Goal: Obtain resource: Obtain resource

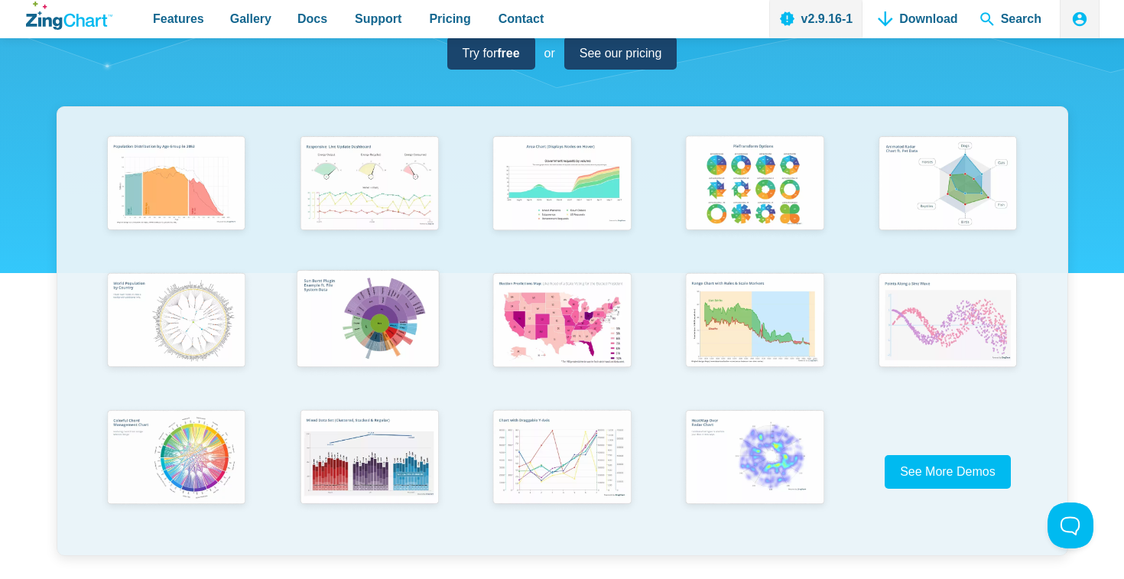
scroll to position [219, 0]
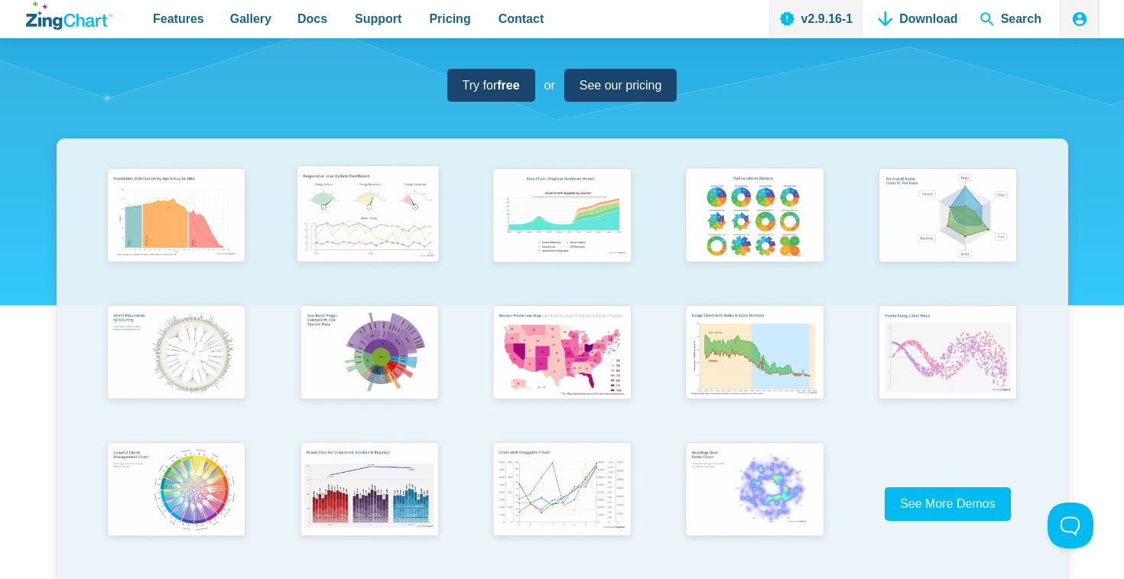
click at [376, 223] on img "App Content" at bounding box center [367, 215] width 159 height 113
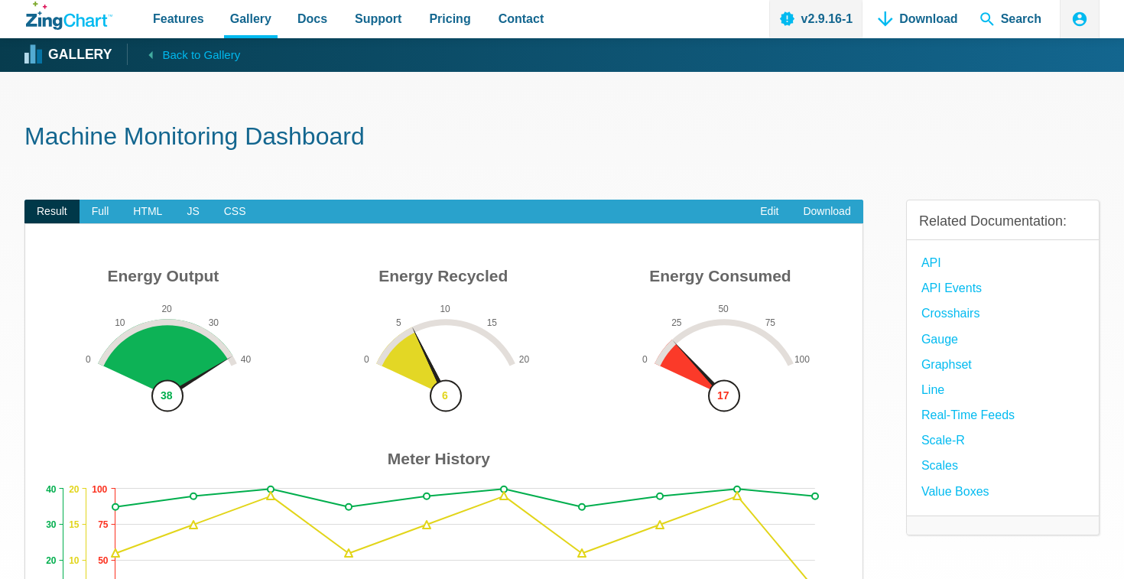
click at [474, 362] on img "App Content" at bounding box center [444, 463] width 807 height 405
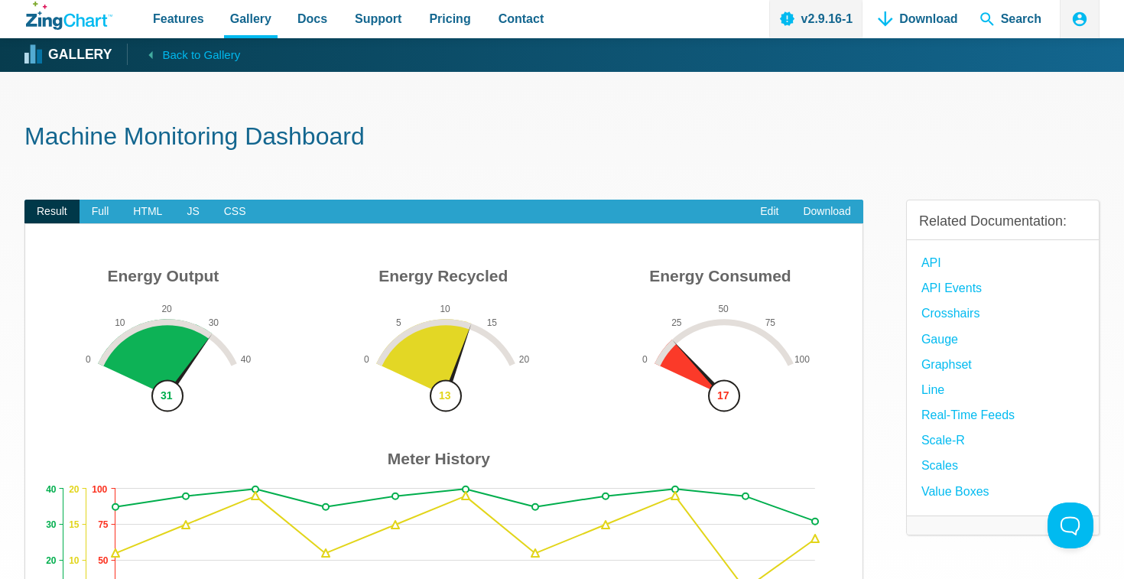
click at [449, 395] on img "App Content" at bounding box center [444, 463] width 807 height 405
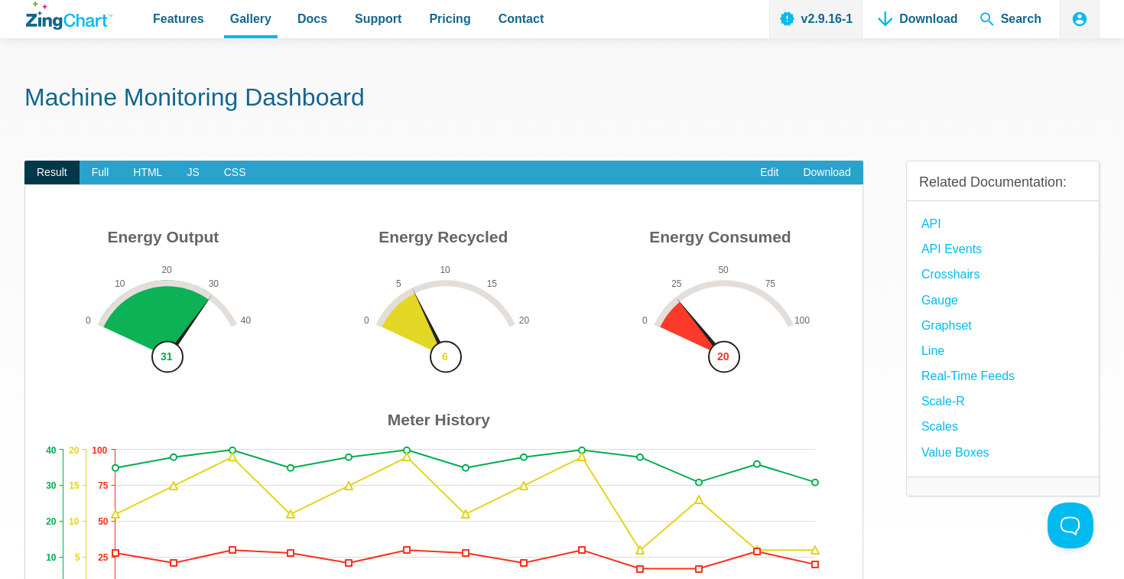
scroll to position [43, 0]
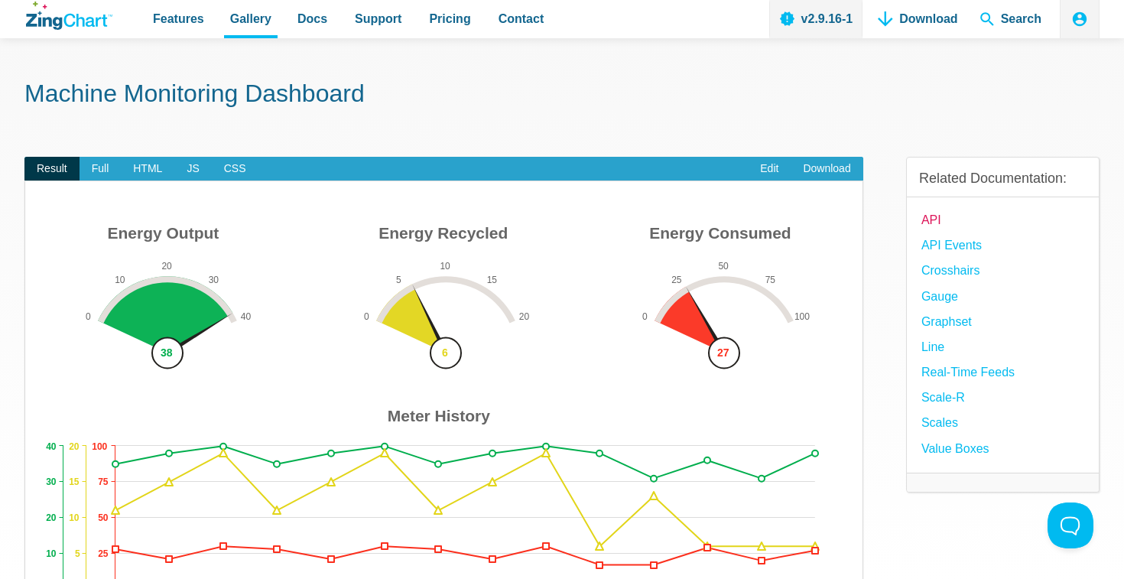
click at [934, 218] on link "API" at bounding box center [931, 220] width 20 height 21
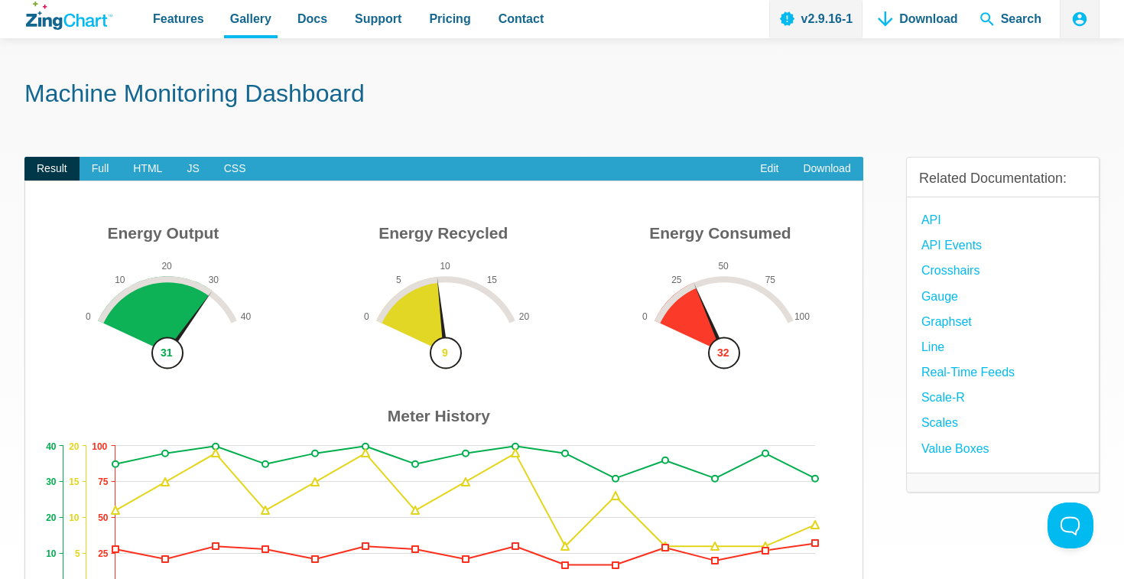
scroll to position [85, 0]
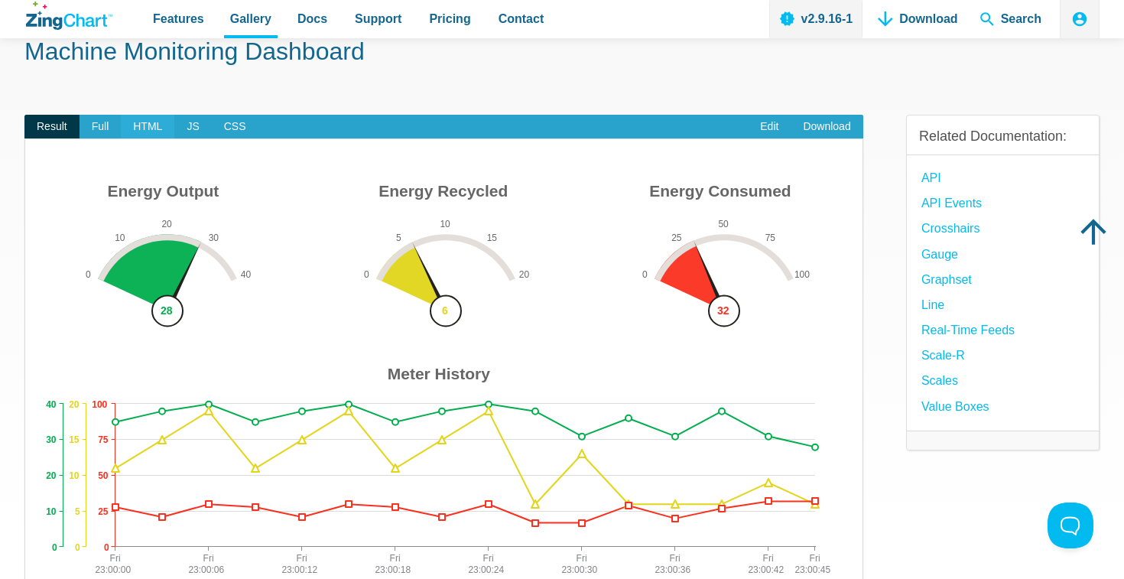
click at [145, 129] on span "HTML" at bounding box center [148, 127] width 54 height 24
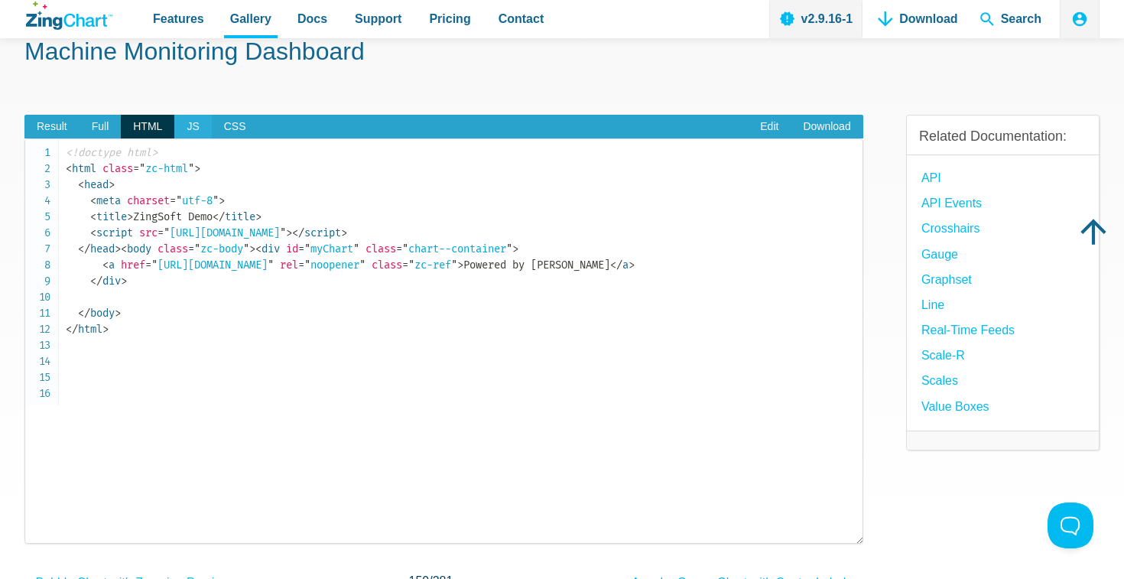
click at [200, 124] on span "JS" at bounding box center [192, 127] width 37 height 24
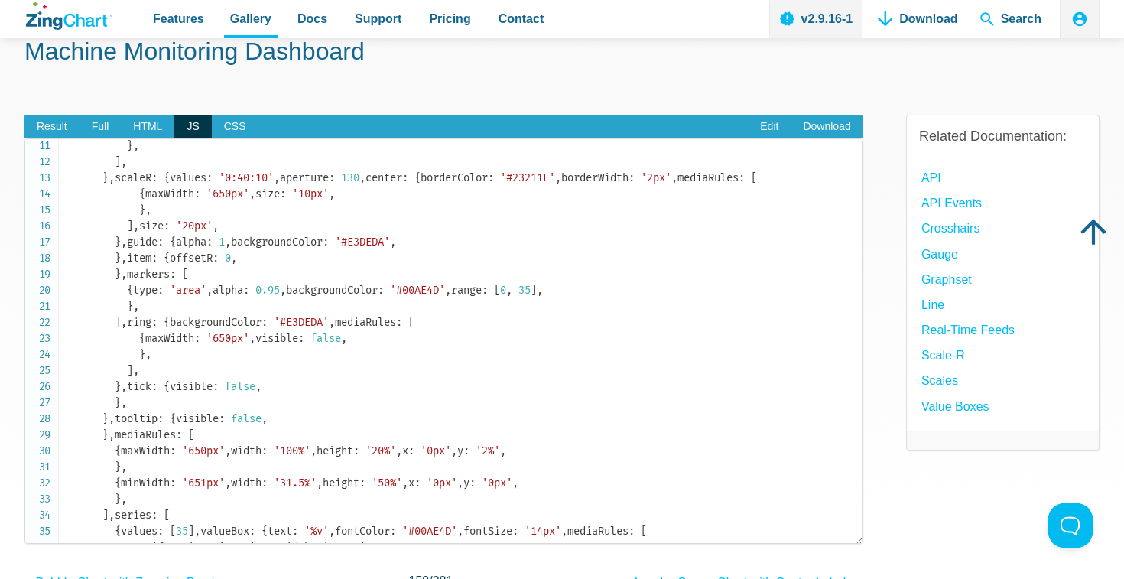
scroll to position [161, 0]
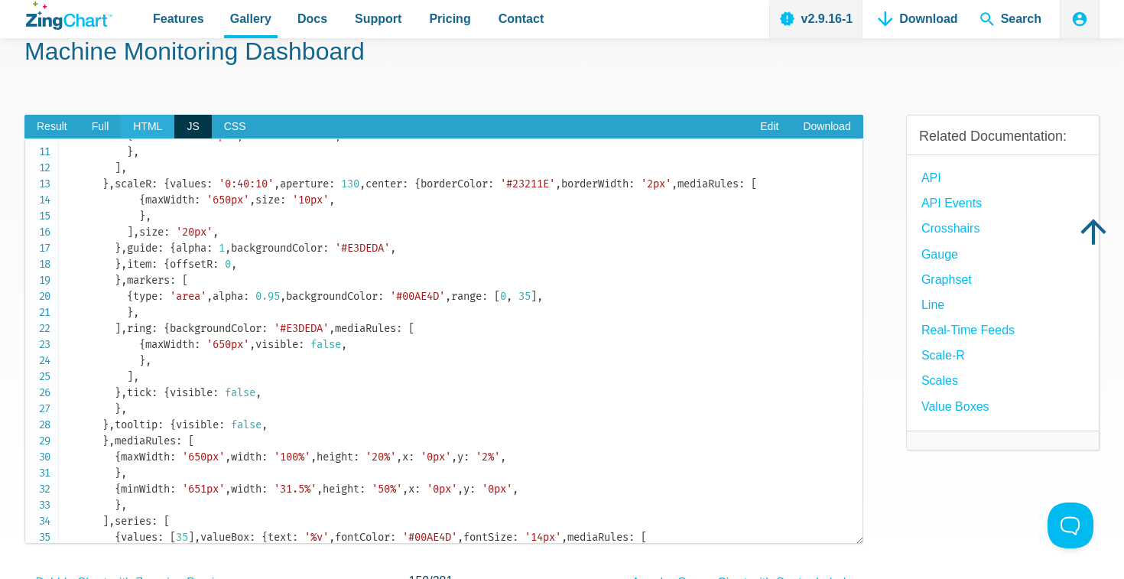
click at [151, 122] on span "HTML" at bounding box center [148, 127] width 54 height 24
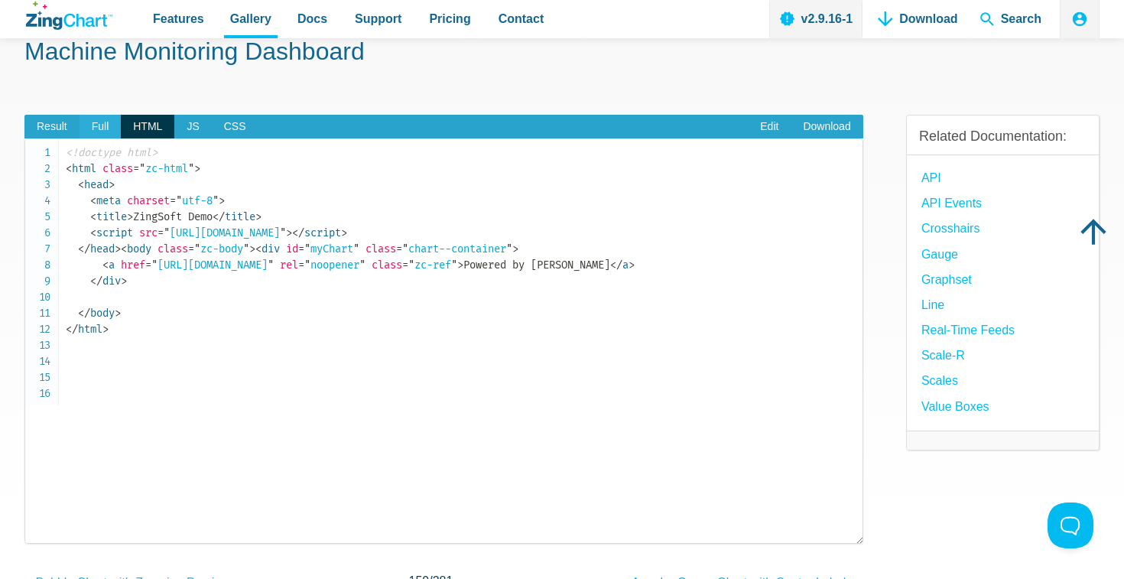
click at [105, 125] on span "Full" at bounding box center [101, 127] width 42 height 24
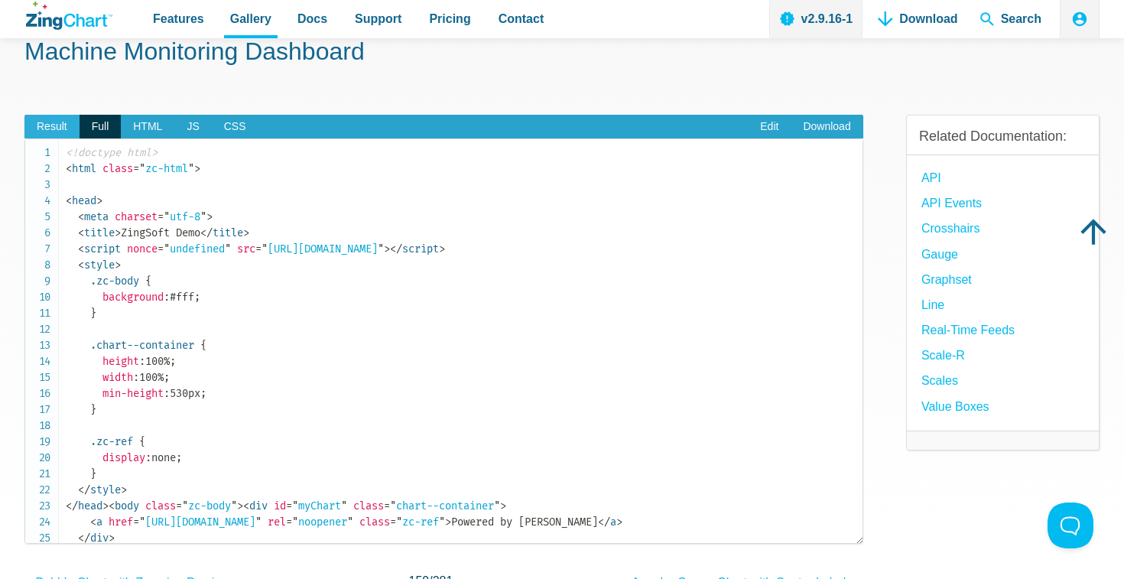
click at [50, 128] on span "Result" at bounding box center [51, 127] width 55 height 24
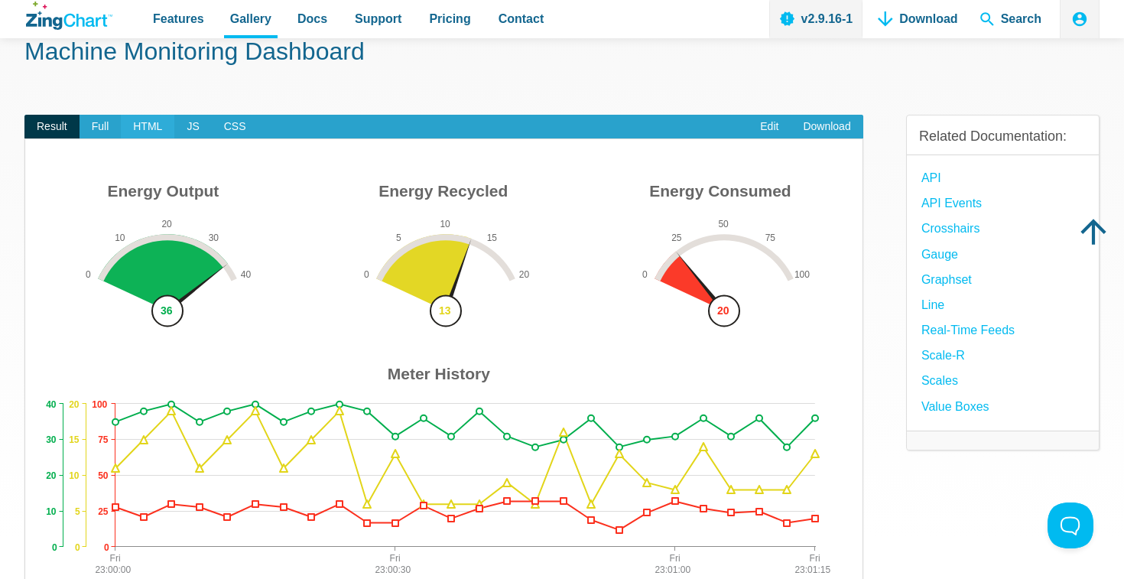
click at [136, 127] on span "HTML" at bounding box center [148, 127] width 54 height 24
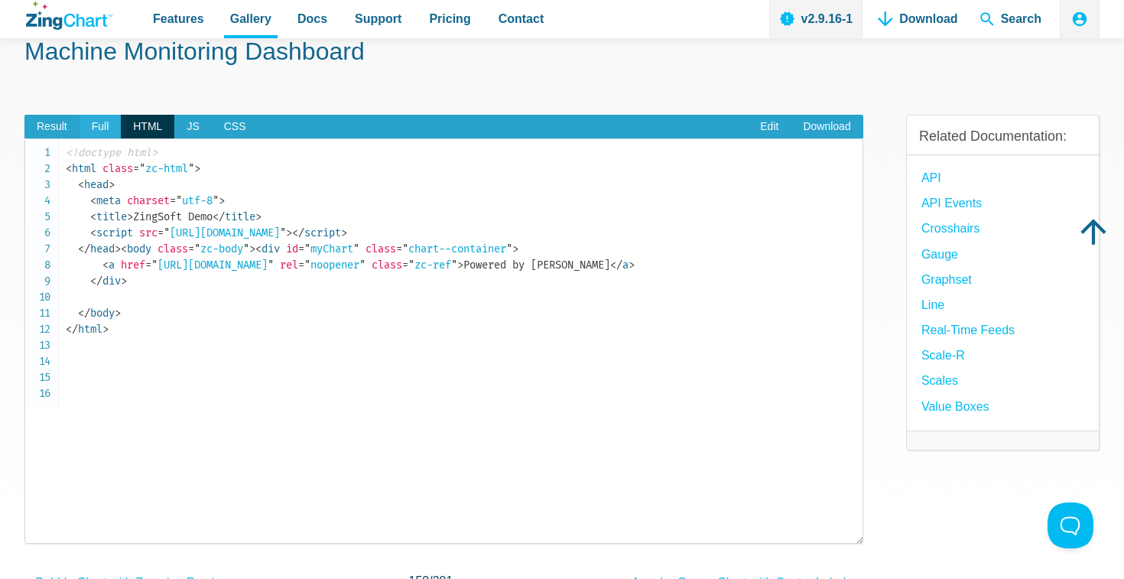
click at [101, 126] on span "Full" at bounding box center [101, 127] width 42 height 24
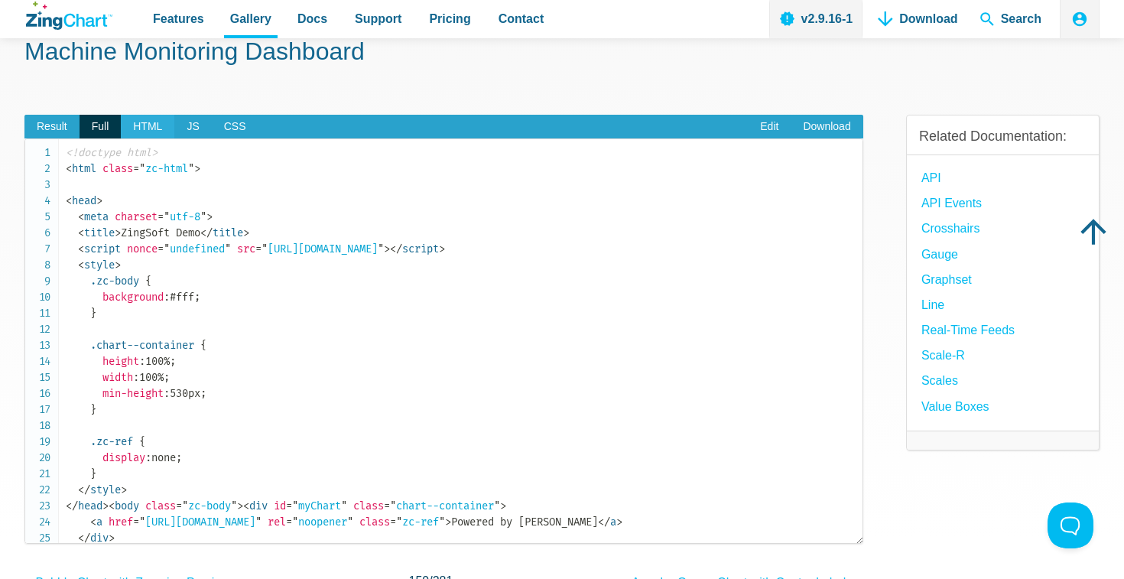
click at [158, 124] on span "HTML" at bounding box center [148, 127] width 54 height 24
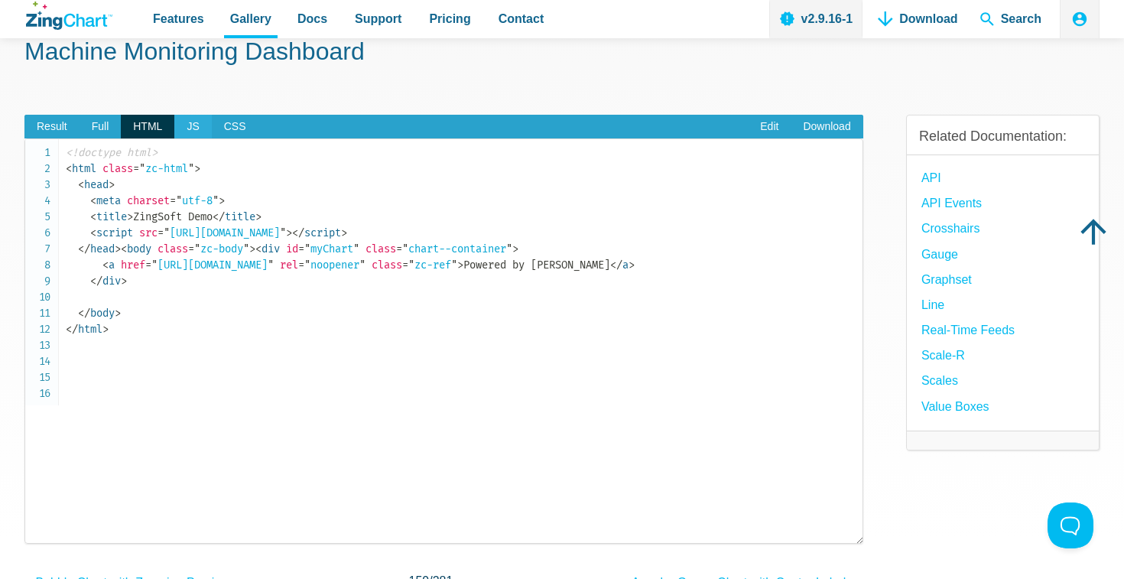
click at [184, 130] on span "JS" at bounding box center [192, 127] width 37 height 24
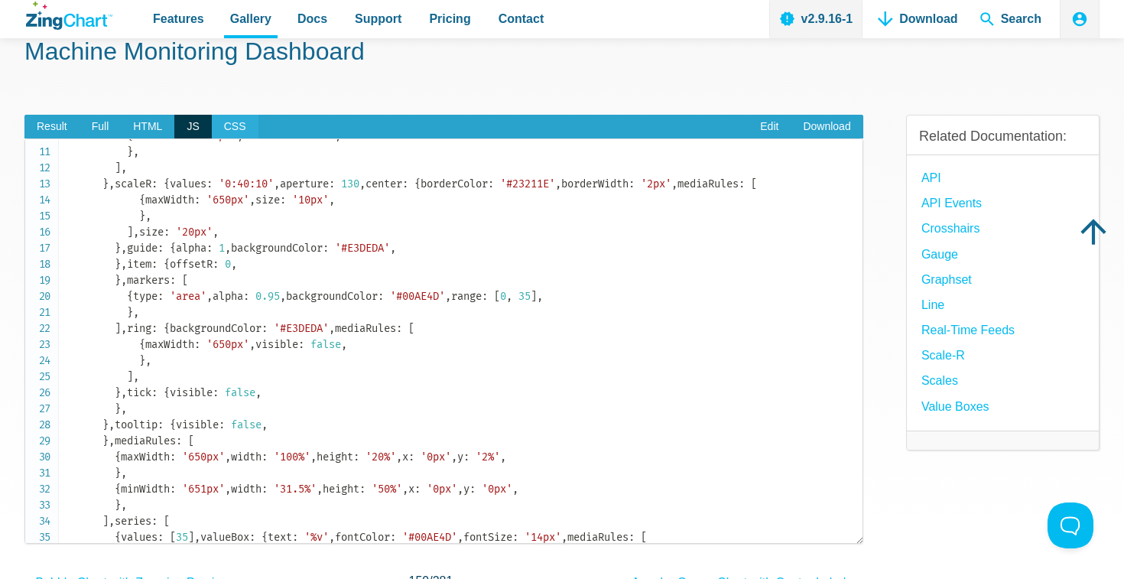
click at [242, 125] on span "CSS" at bounding box center [235, 127] width 47 height 24
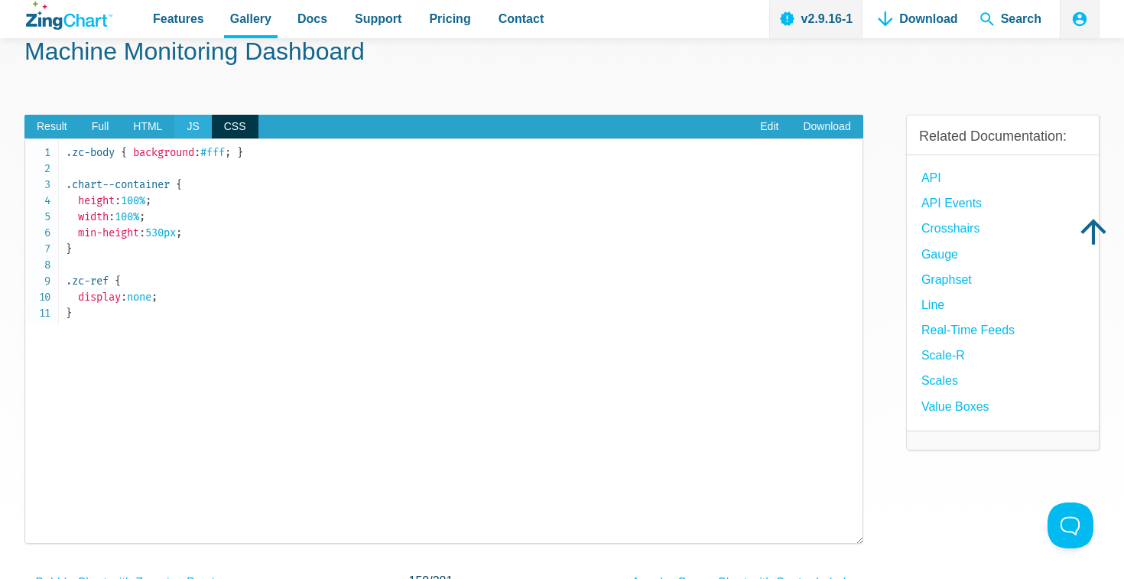
click at [193, 126] on span "JS" at bounding box center [192, 127] width 37 height 24
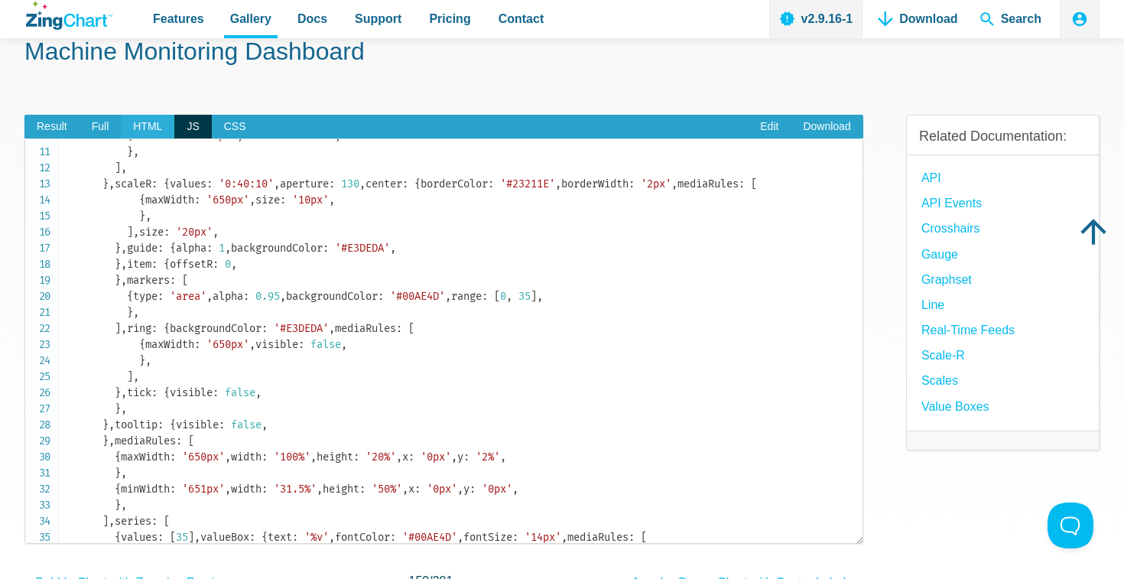
click at [157, 125] on span "HTML" at bounding box center [148, 127] width 54 height 24
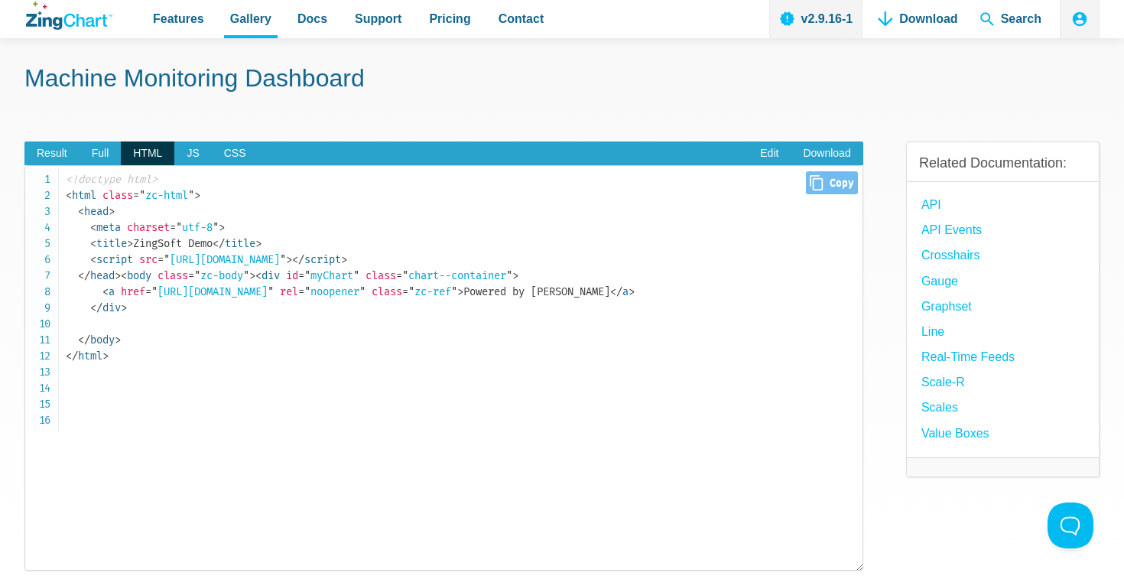
scroll to position [56, 0]
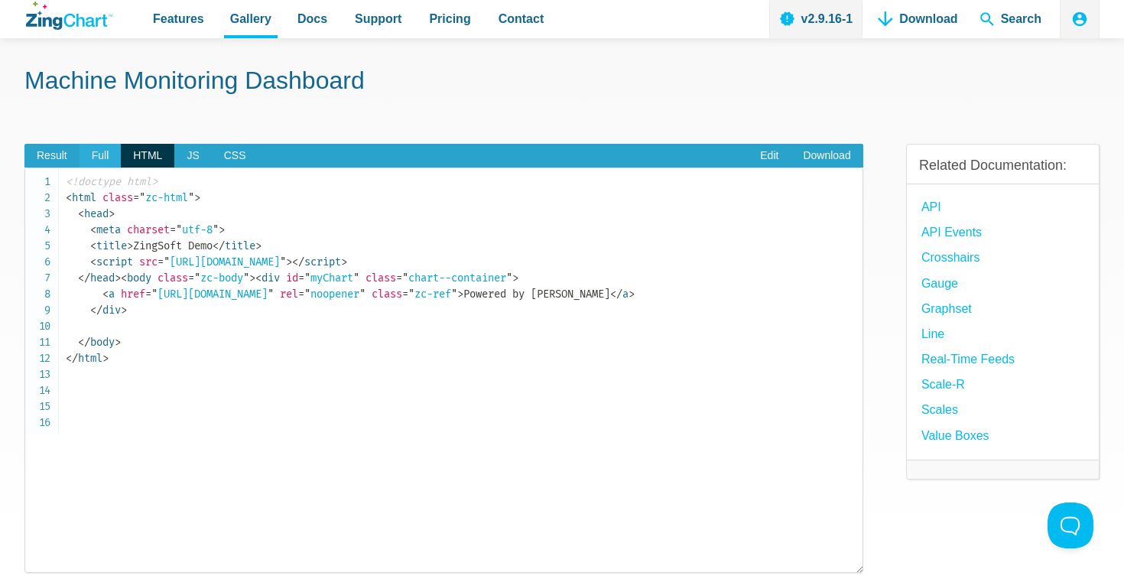
click at [104, 163] on span "Full" at bounding box center [101, 156] width 42 height 24
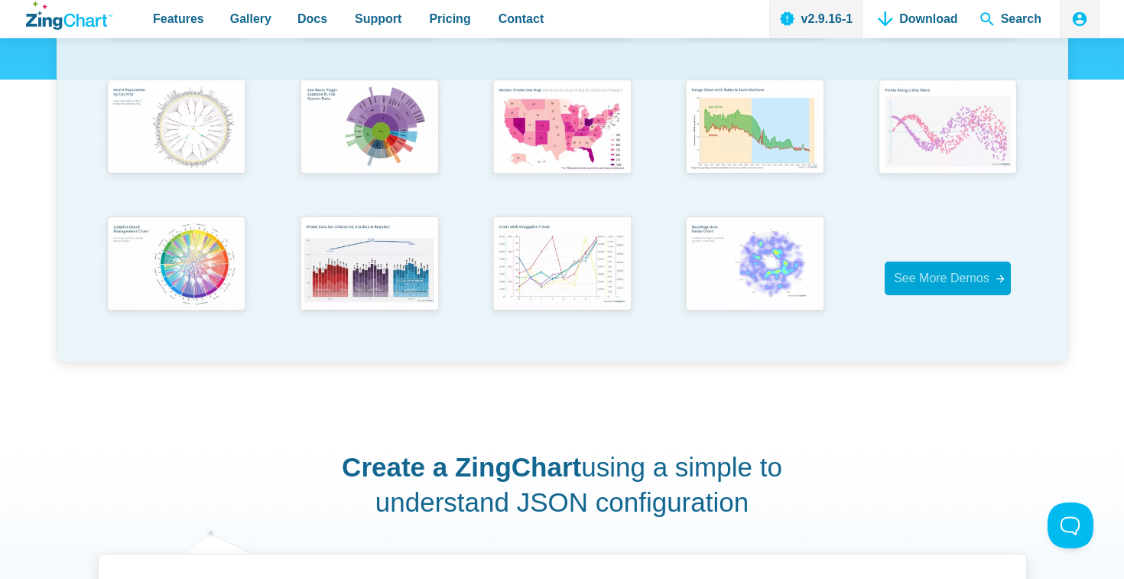
click at [956, 286] on span "See More Demos" at bounding box center [942, 278] width 96 height 21
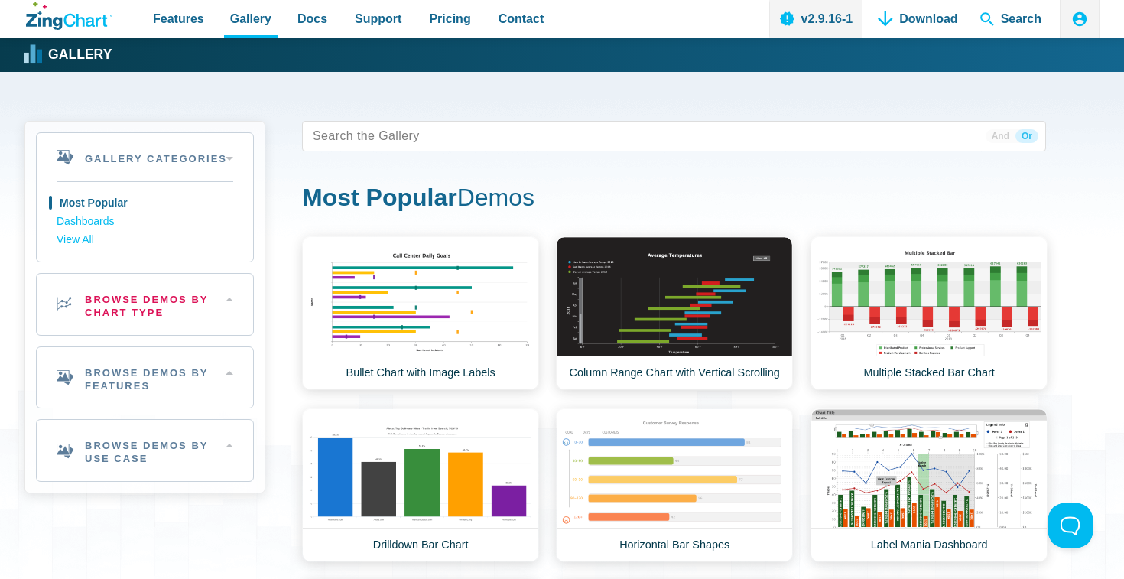
click at [184, 306] on h2 "Browse Demos By Chart Type" at bounding box center [145, 304] width 216 height 61
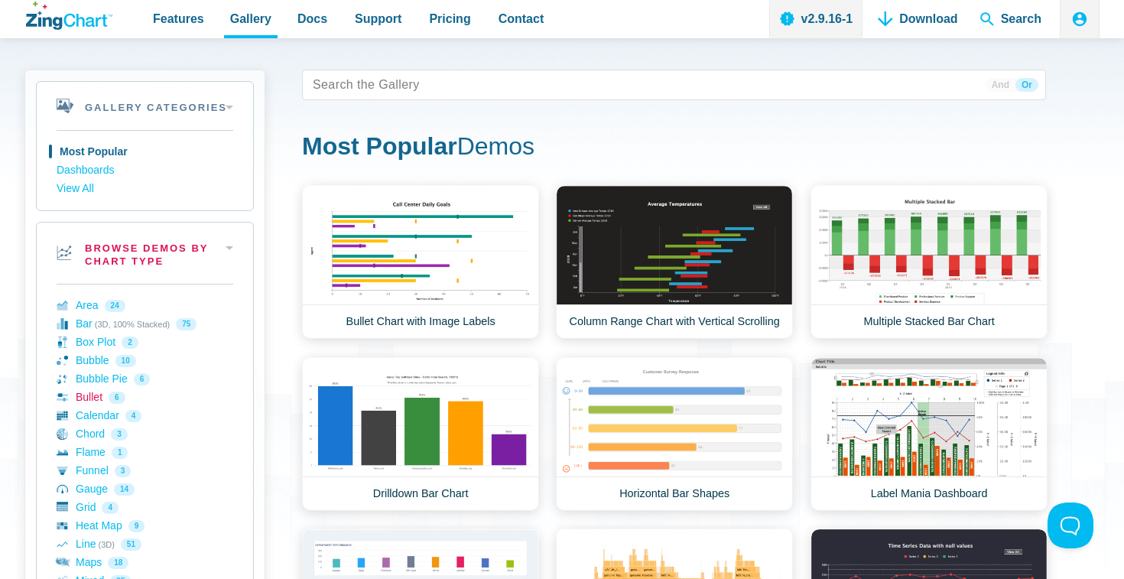
scroll to position [54, 0]
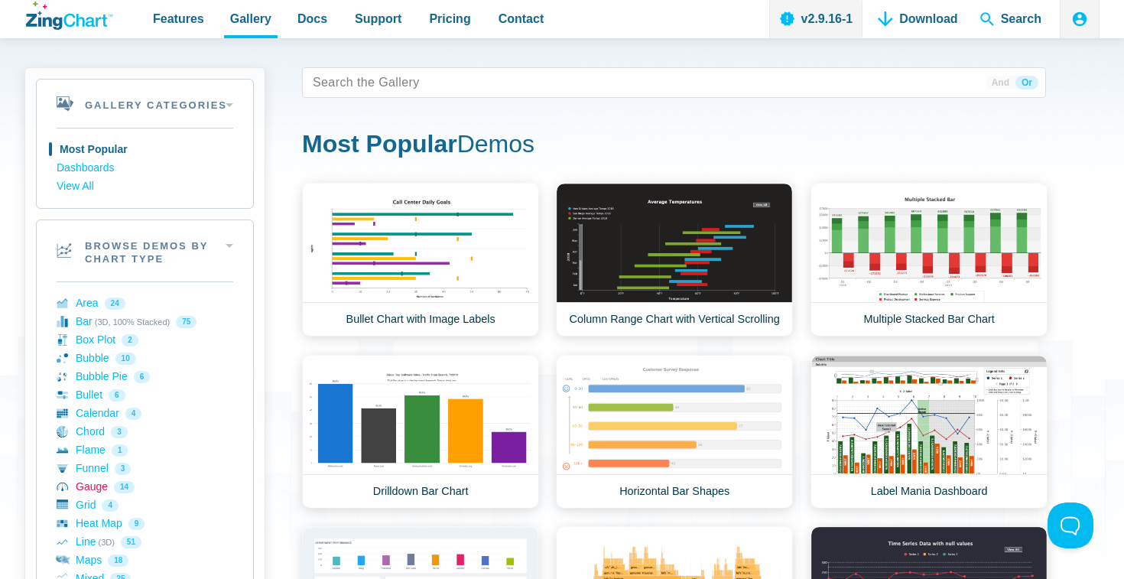
click at [93, 486] on link "Gauge 14" at bounding box center [145, 487] width 177 height 18
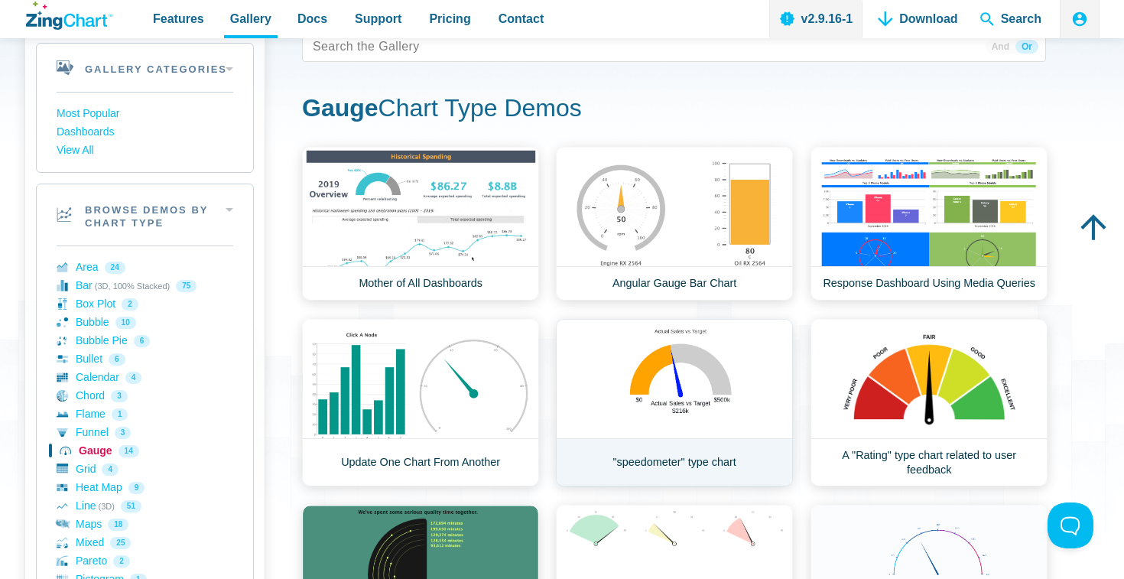
scroll to position [92, 0]
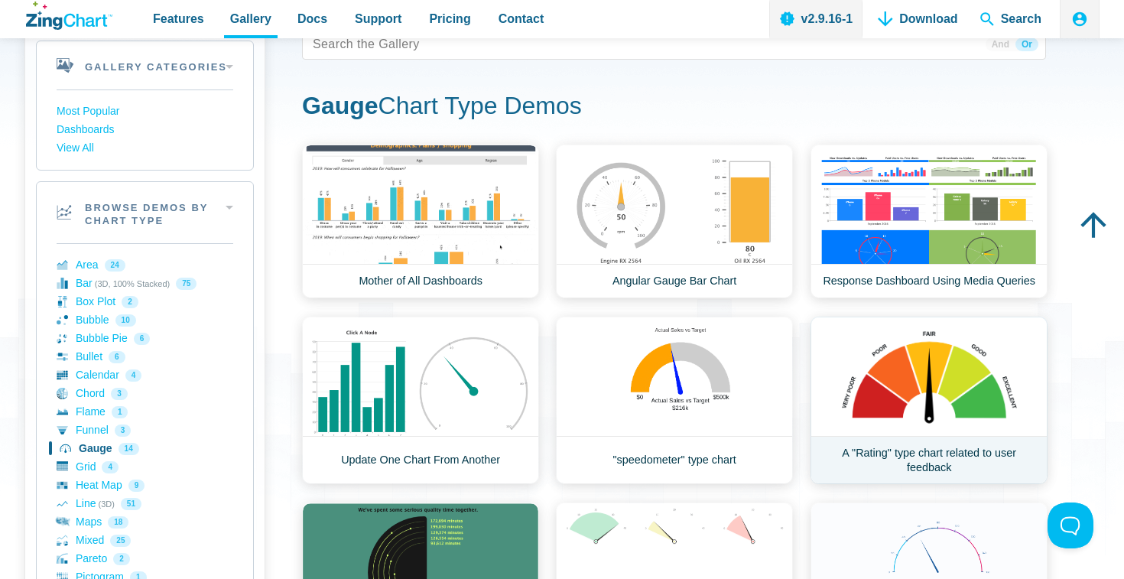
click at [934, 382] on link "A "Rating" type chart related to user feedback" at bounding box center [929, 400] width 237 height 167
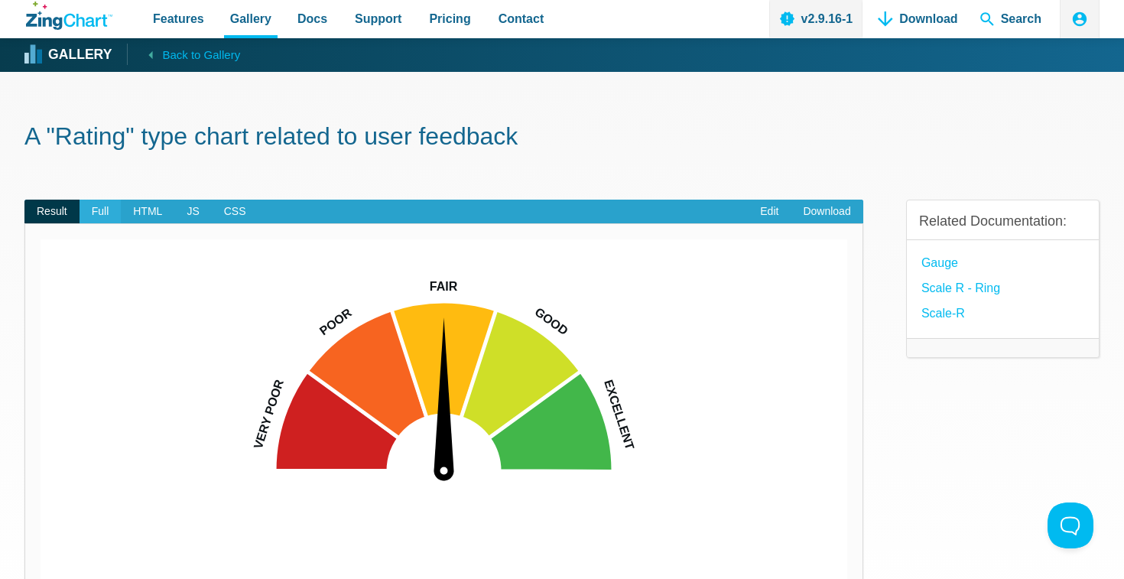
click at [92, 207] on span "Full" at bounding box center [101, 212] width 42 height 24
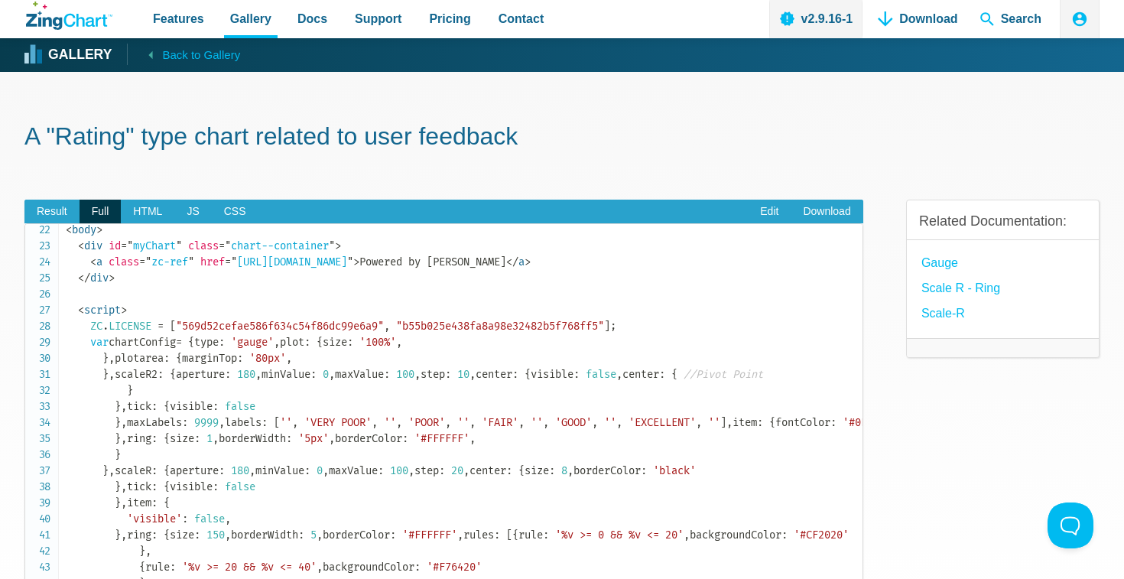
scroll to position [372, 0]
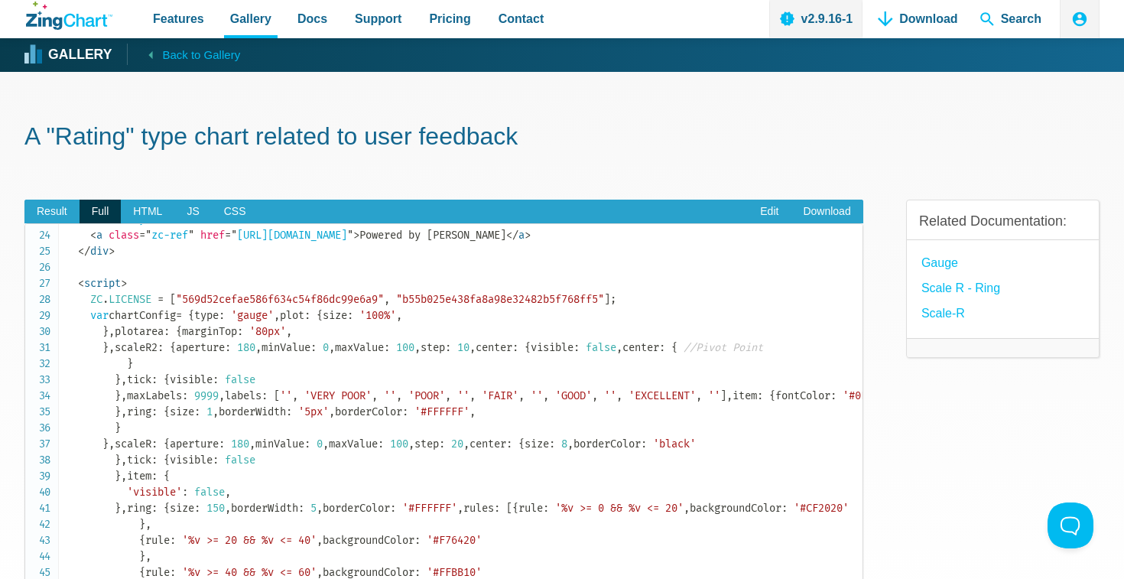
click at [239, 463] on code "<!DOCTYPE html> < html > < head > < meta charset = " utf-8 " > < title > ZingSo…" at bounding box center [464, 340] width 797 height 964
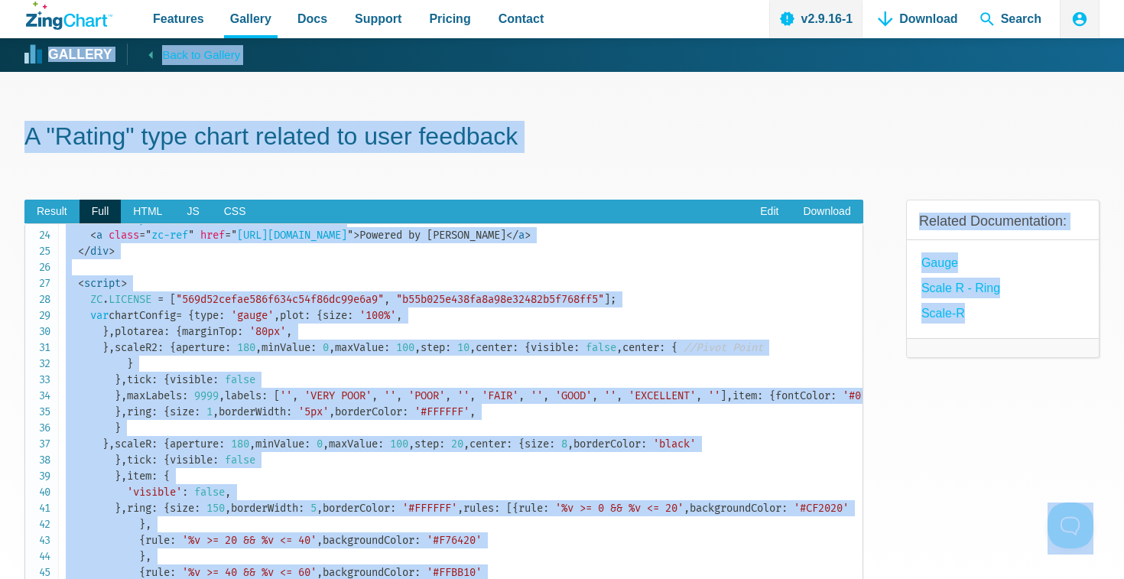
click at [239, 463] on code "<!DOCTYPE html> < html > < head > < meta charset = " utf-8 " > < title > ZingSo…" at bounding box center [464, 340] width 797 height 964
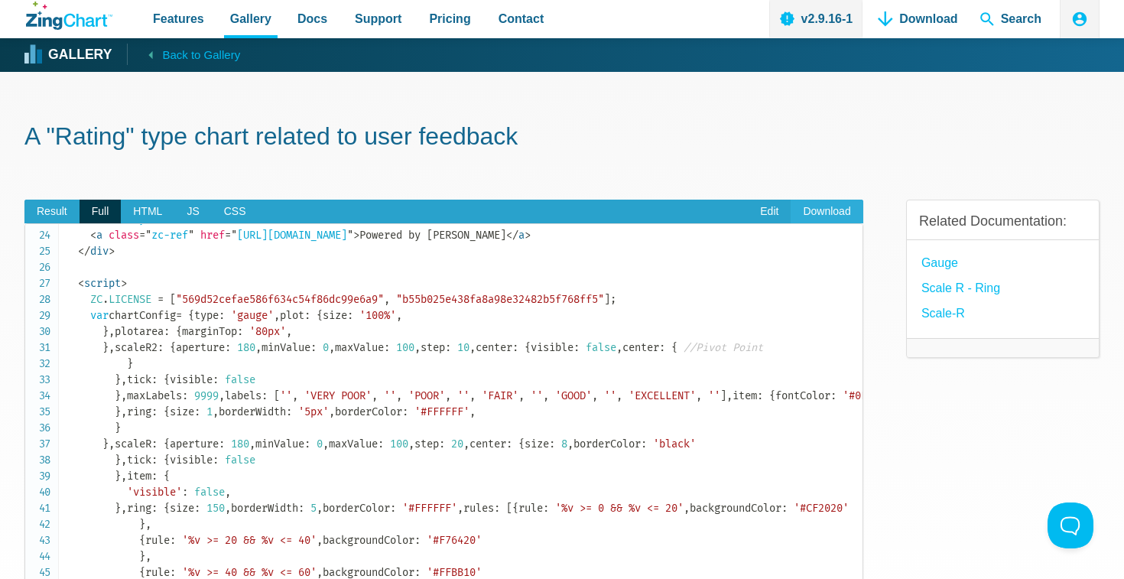
click at [824, 211] on link "Download" at bounding box center [827, 212] width 72 height 24
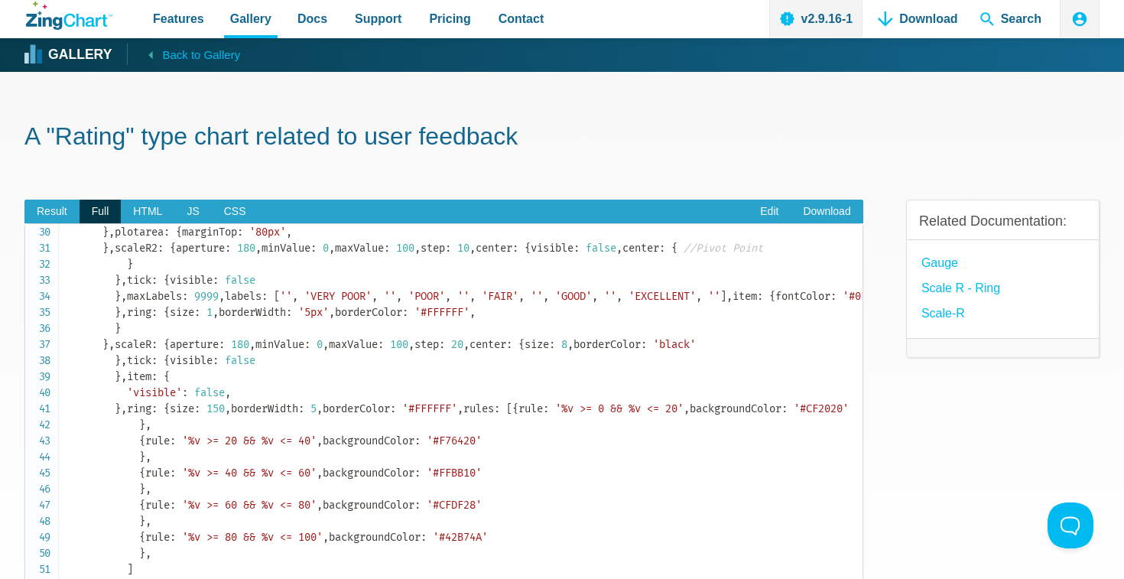
scroll to position [476, 0]
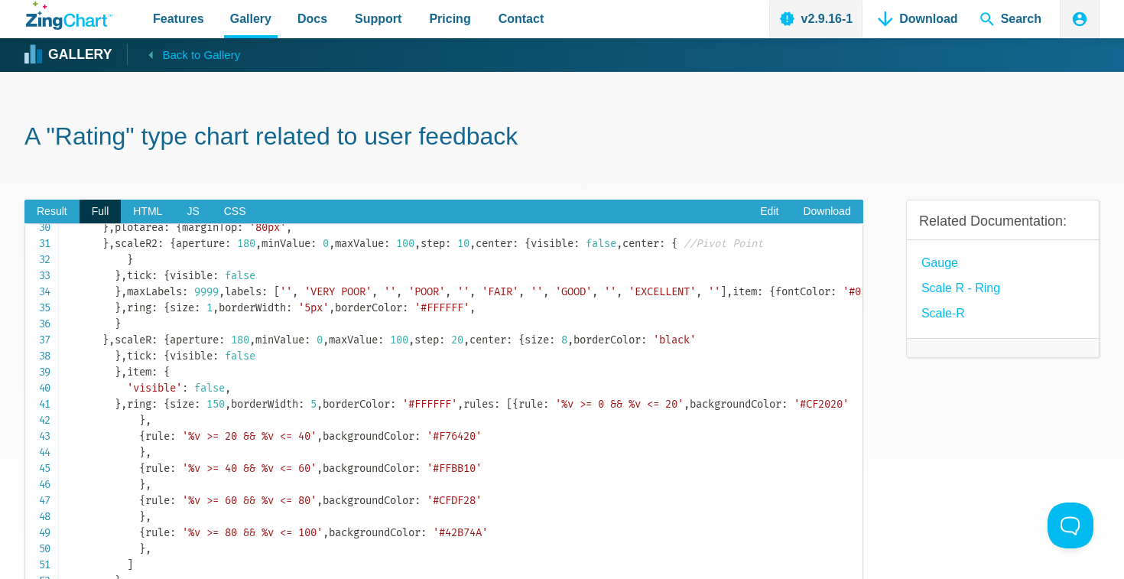
click at [368, 398] on code "<!DOCTYPE html> < html > < head > < meta charset = " utf-8 " > < title > ZingSo…" at bounding box center [464, 236] width 797 height 964
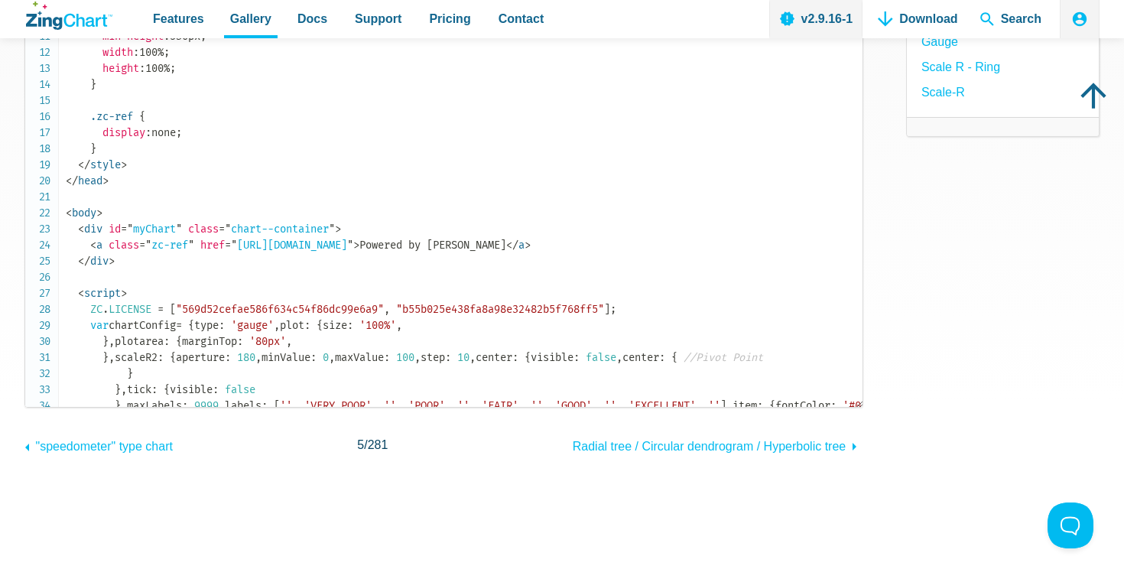
scroll to position [164, 0]
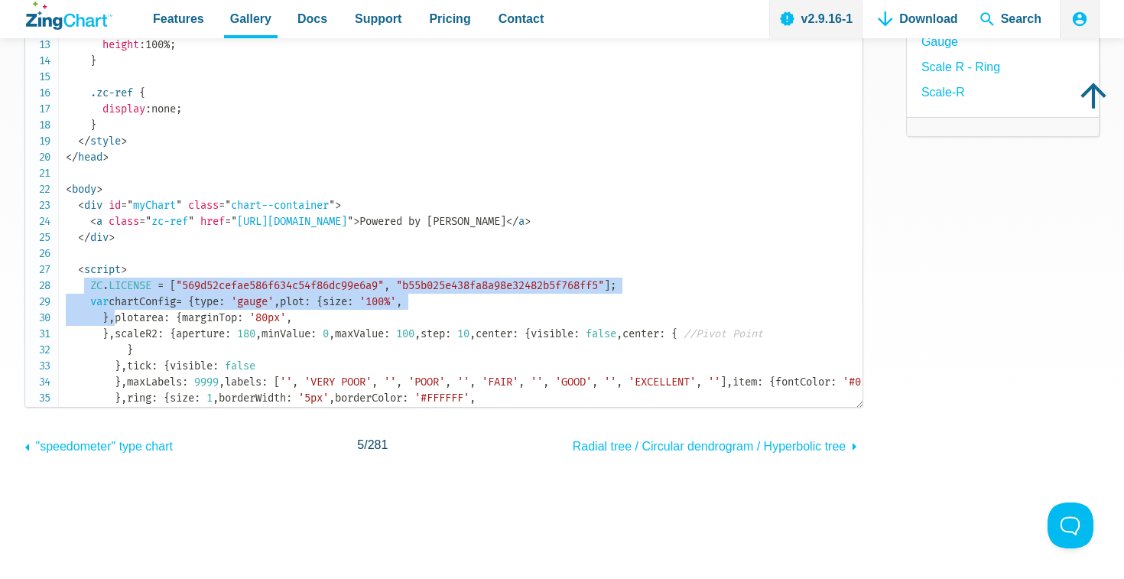
drag, startPoint x: 86, startPoint y: 288, endPoint x: 243, endPoint y: 371, distance: 177.9
click at [244, 371] on code "<!DOCTYPE html> < html > < head > < meta charset = " utf-8 " > < title > ZingSo…" at bounding box center [464, 326] width 797 height 964
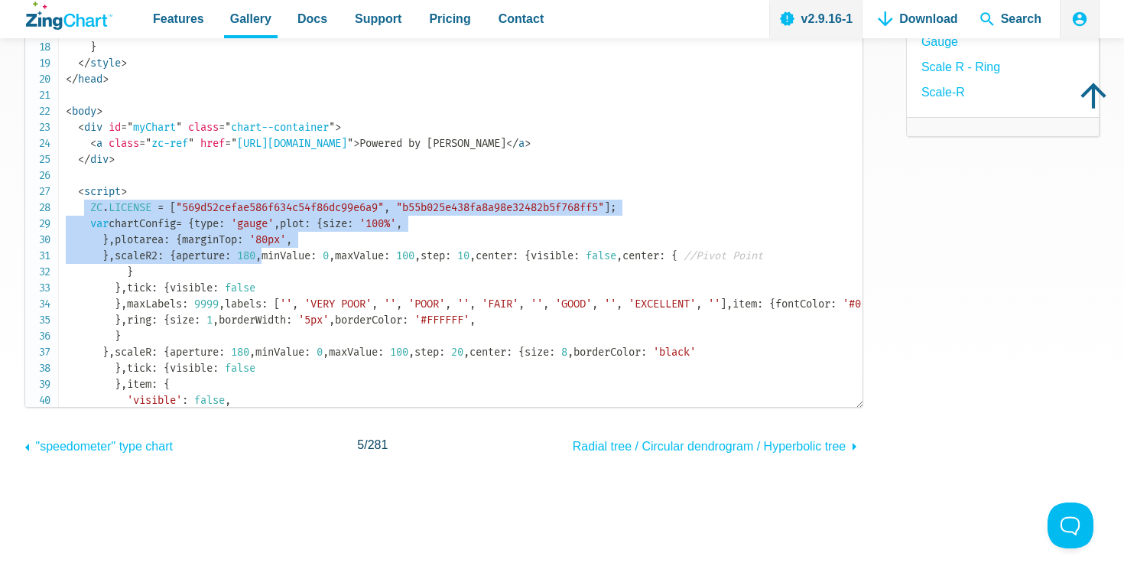
click at [243, 371] on code "<!DOCTYPE html> < html > < head > < meta charset = " utf-8 " > < title > ZingSo…" at bounding box center [464, 248] width 797 height 964
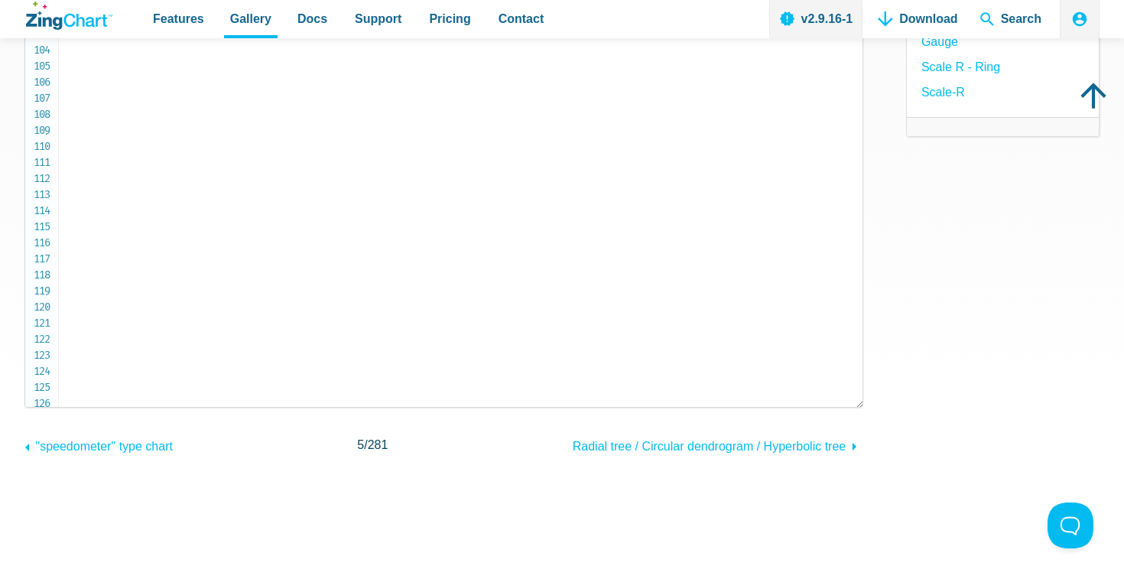
scroll to position [1630, 0]
copy span "ZC . LICENSE = [ "569d52cefae586f634c54f86dc99e6a9" , "b55b025e438fa8a98e32482b…"
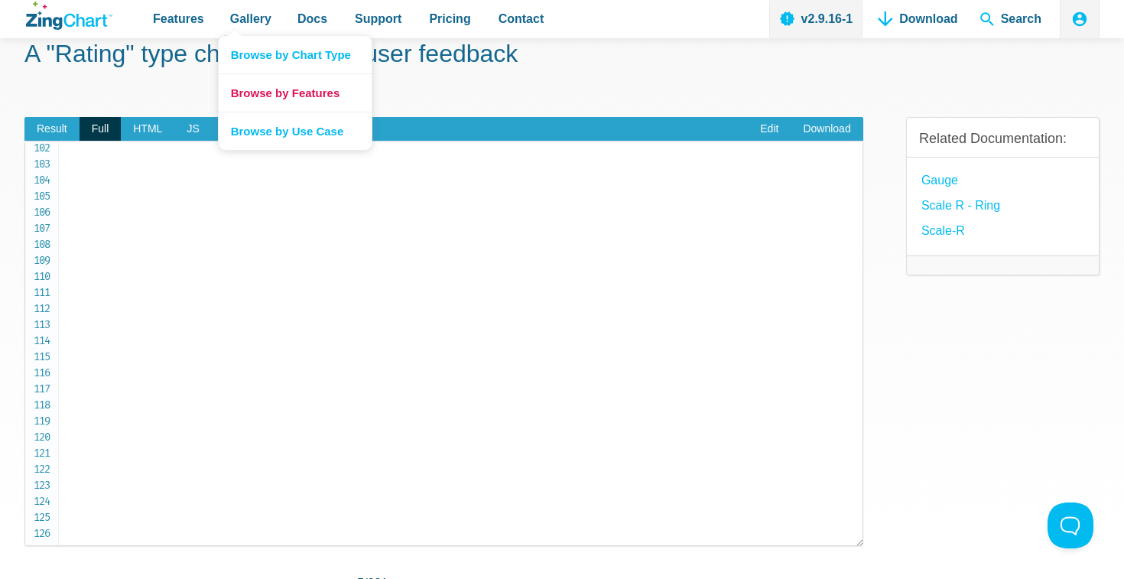
scroll to position [0, 0]
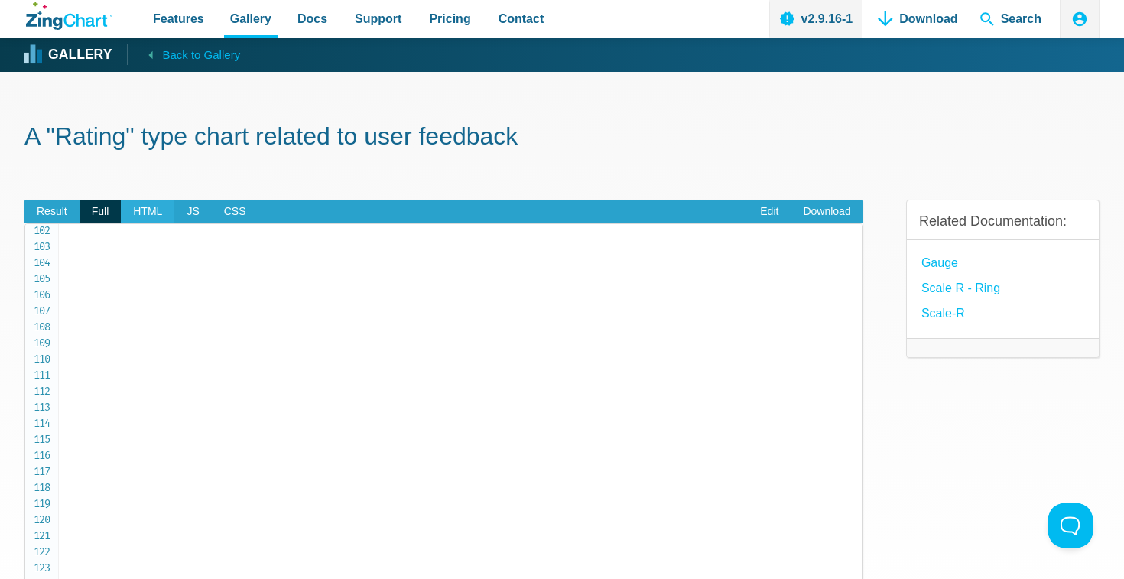
click at [150, 215] on span "HTML" at bounding box center [148, 212] width 54 height 24
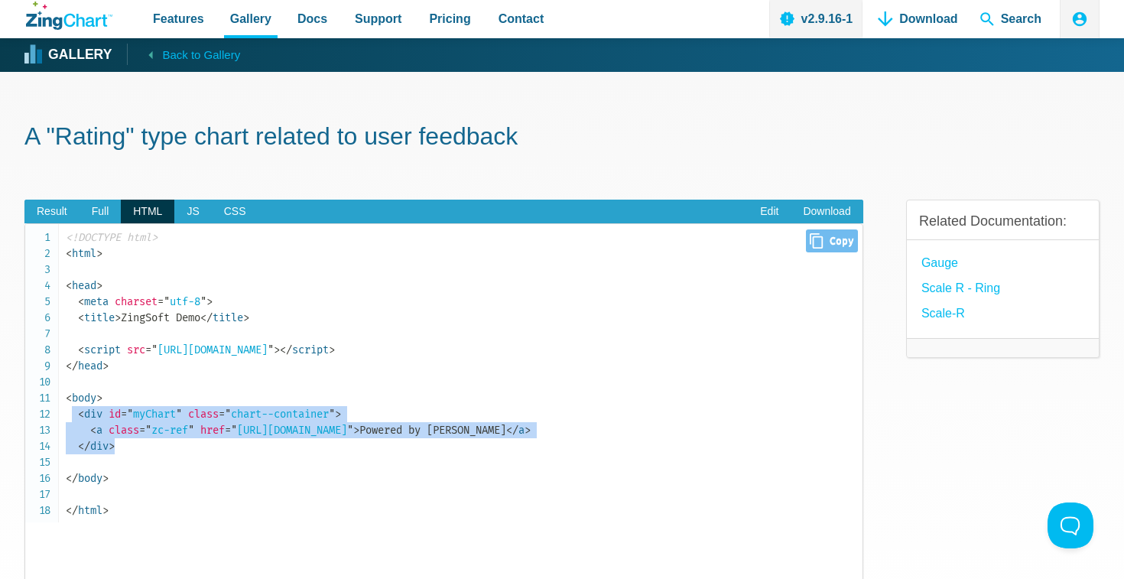
drag, startPoint x: 130, startPoint y: 449, endPoint x: 73, endPoint y: 415, distance: 65.8
click at [73, 415] on code "<!DOCTYPE html> < html > < head > < meta charset = " utf-8 " > < title > ZingSo…" at bounding box center [464, 373] width 797 height 289
copy code "< div id = " myChart " class = " chart--container " > < a class = " zc-ref " hr…"
click at [189, 208] on span "JS" at bounding box center [192, 212] width 37 height 24
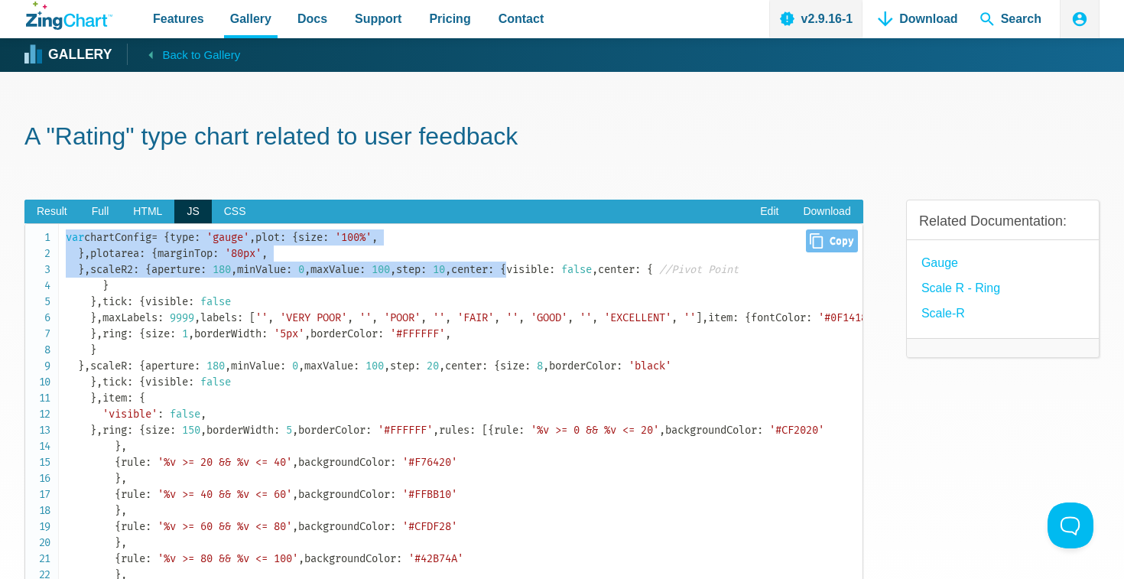
drag, startPoint x: 67, startPoint y: 239, endPoint x: 204, endPoint y: 440, distance: 244.3
click at [204, 440] on code "var chartConfig = { type : 'gauge' , plot : { size : '100%' , } , plotarea : { …" at bounding box center [464, 454] width 797 height 450
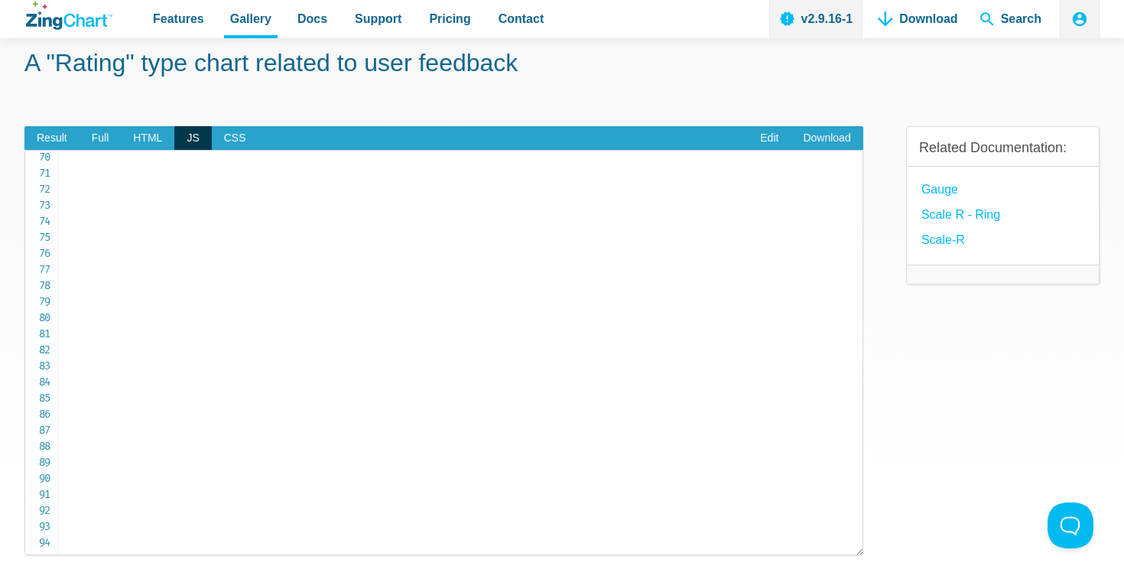
scroll to position [84, 0]
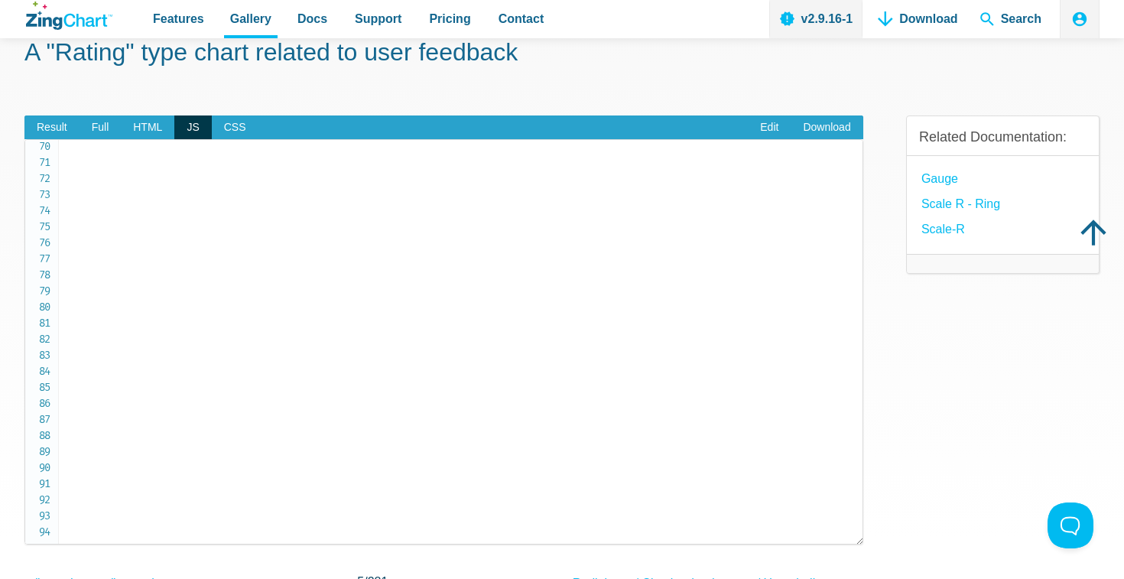
copy code "var chartConfig = { type : 'gauge' , plot : { size : '100%' , } , plotarea : { …"
click at [234, 132] on span "CSS" at bounding box center [235, 127] width 47 height 24
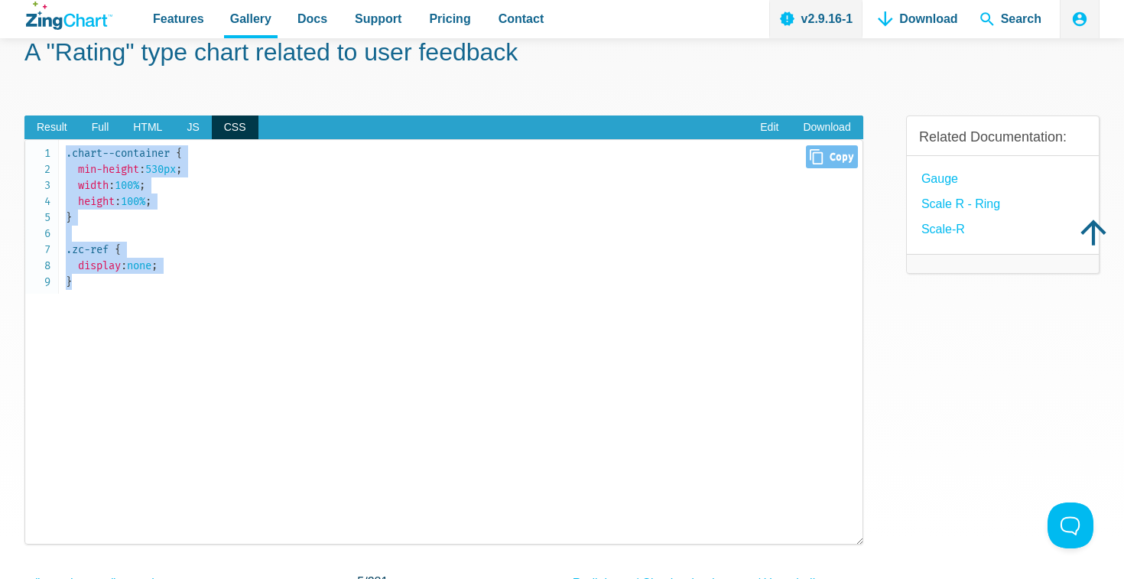
drag, startPoint x: 86, startPoint y: 296, endPoint x: 67, endPoint y: 152, distance: 145.1
click at [67, 151] on pre ".chart--container { min-height : 530px ; width : 100% ; height : 100% ; } .zc-r…" at bounding box center [443, 341] width 839 height 405
copy code ".chart--container { min-height : 530px ; width : 100% ; height : 100% ; } .zc-r…"
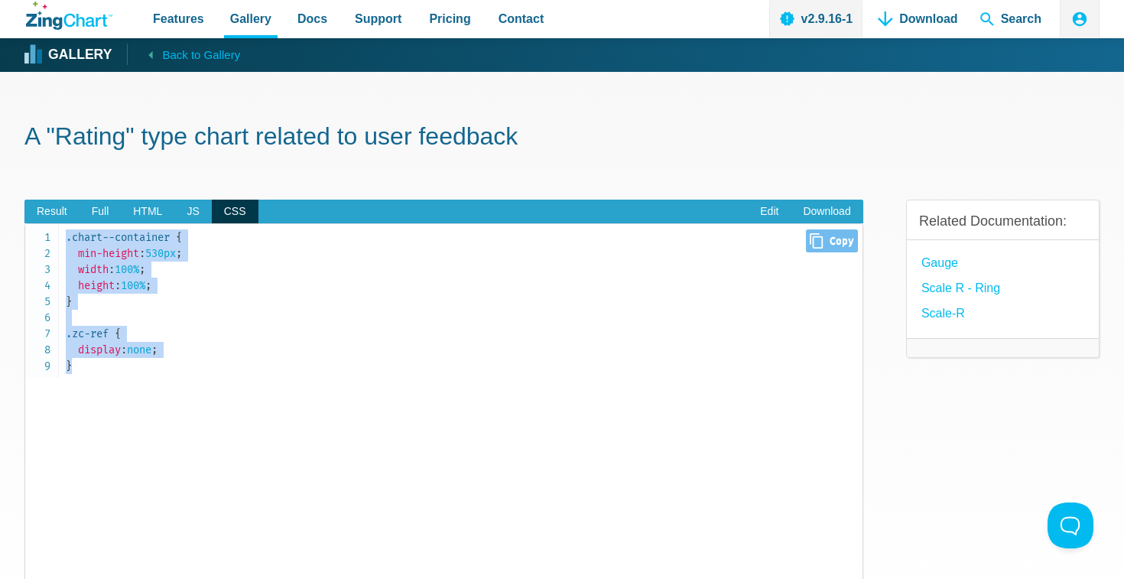
click at [230, 303] on code ".chart--container { min-height : 530px ; width : 100% ; height : 100% ; } .zc-r…" at bounding box center [464, 301] width 797 height 145
drag, startPoint x: 73, startPoint y: 379, endPoint x: 68, endPoint y: 241, distance: 138.5
click at [68, 239] on pre ".chart--container { min-height : 530px ; width : 100% ; height : 100% ; } .zc-r…" at bounding box center [443, 425] width 839 height 405
copy code ".chart--container { min-height : 530px ; width : 100% ; height : 100% ; } .zc-r…"
click at [193, 211] on span "JS" at bounding box center [192, 212] width 37 height 24
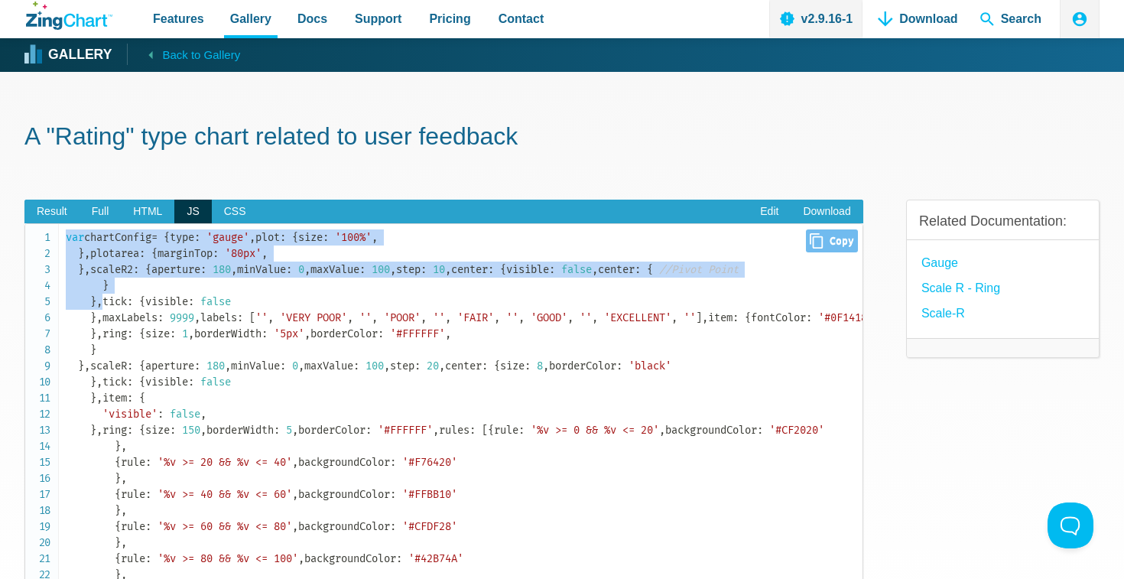
drag, startPoint x: 67, startPoint y: 237, endPoint x: 250, endPoint y: 512, distance: 330.4
click at [250, 512] on code "var chartConfig = { type : 'gauge' , plot : { size : '100%' , } , plotarea : { …" at bounding box center [464, 454] width 797 height 450
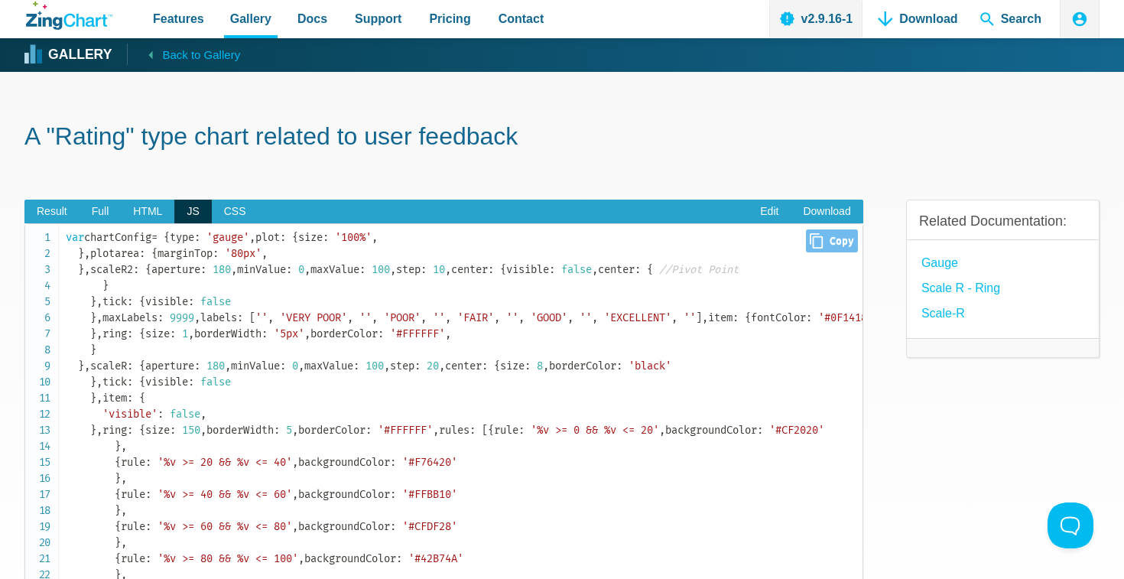
click at [840, 239] on span "Close Copy" at bounding box center [831, 240] width 51 height 23
click at [820, 242] on icon "Close" at bounding box center [816, 240] width 13 height 15
type input "var chartConfig = { type: 'gauge', plot: { size: '100%', }, plotarea: { marginT…"
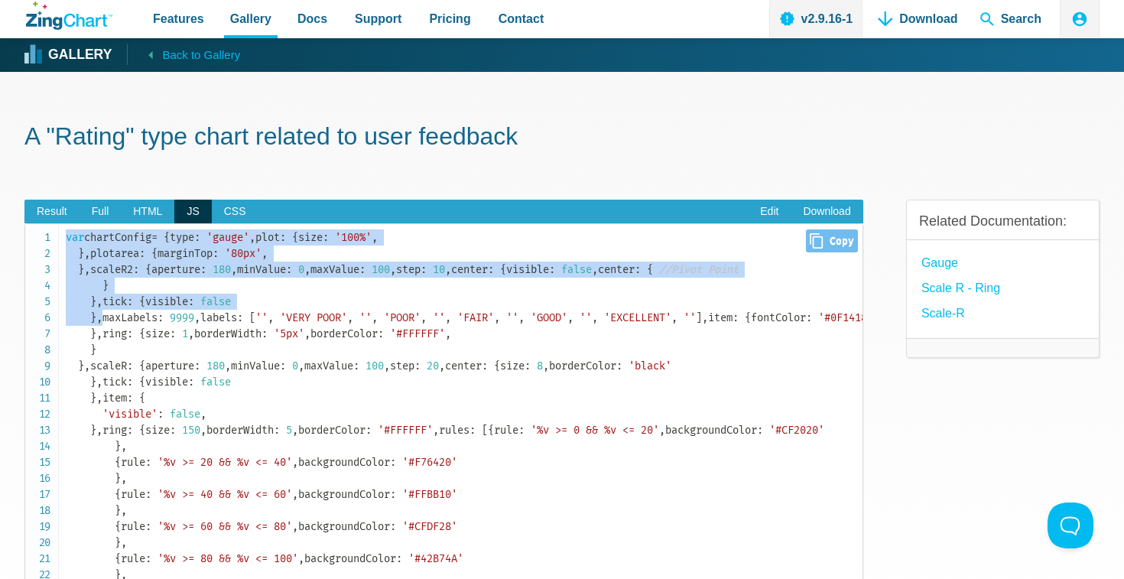
drag, startPoint x: 63, startPoint y: 235, endPoint x: 258, endPoint y: 561, distance: 379.9
click at [258, 561] on pre "var chartConfig = { type : 'gauge' , plot : { size : '100%' , } , plotarea : { …" at bounding box center [443, 425] width 839 height 405
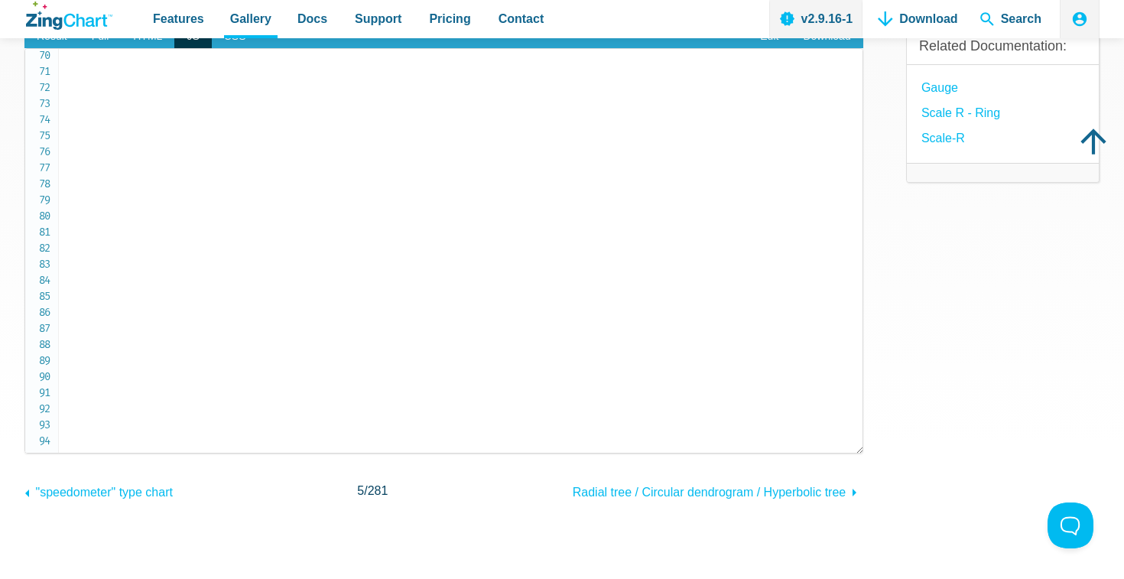
scroll to position [154, 0]
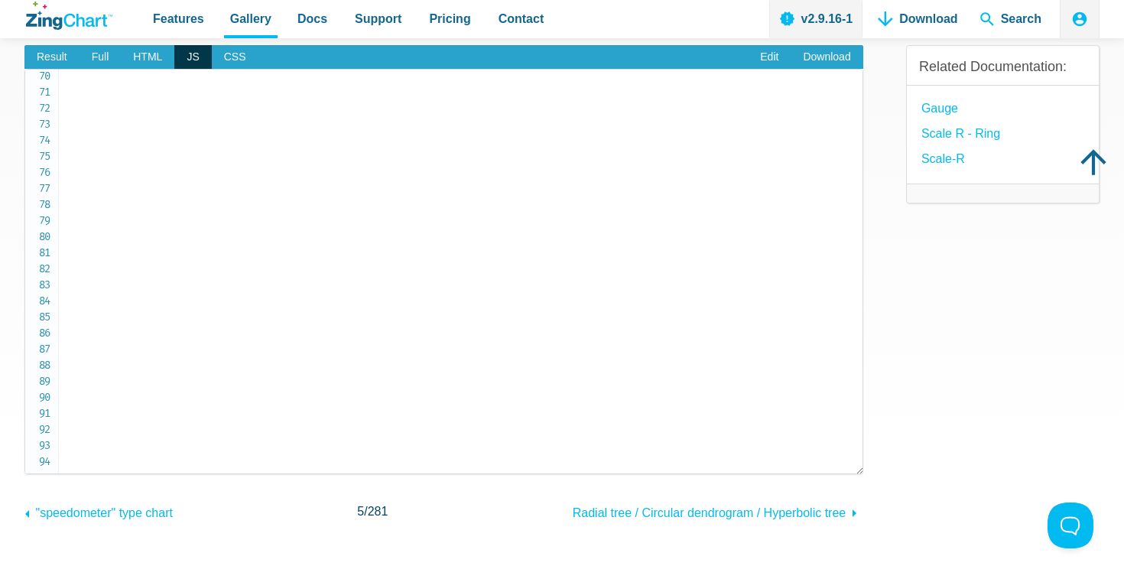
copy code "var chartConfig = { type : 'gauge' , plot : { size : '100%' , } , plotarea : { …"
drag, startPoint x: 101, startPoint y: 468, endPoint x: 123, endPoint y: 289, distance: 180.3
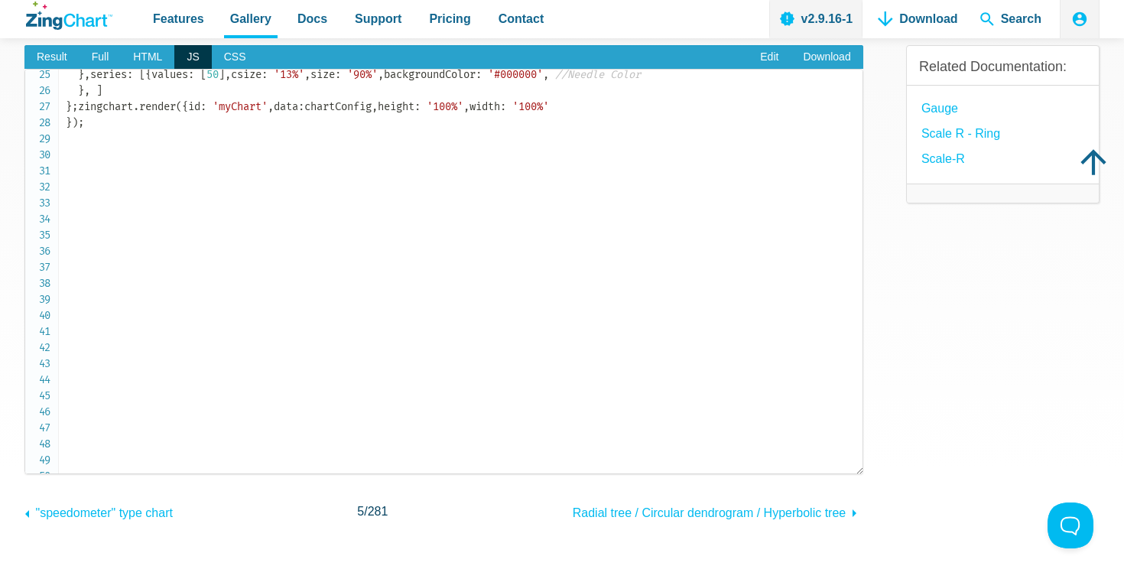
scroll to position [0, 0]
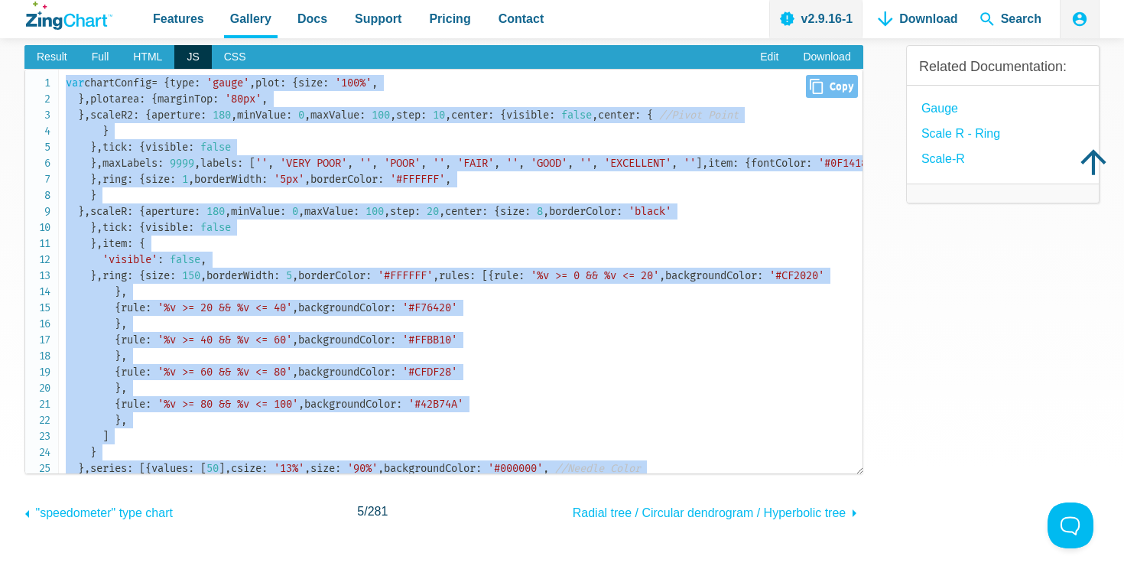
click at [67, 86] on span "var" at bounding box center [75, 82] width 18 height 13
copy code "var chartConfig = { type : 'gauge' , plot : { size : '100%' , } , plotarea : { …"
click at [236, 59] on span "CSS" at bounding box center [235, 57] width 47 height 24
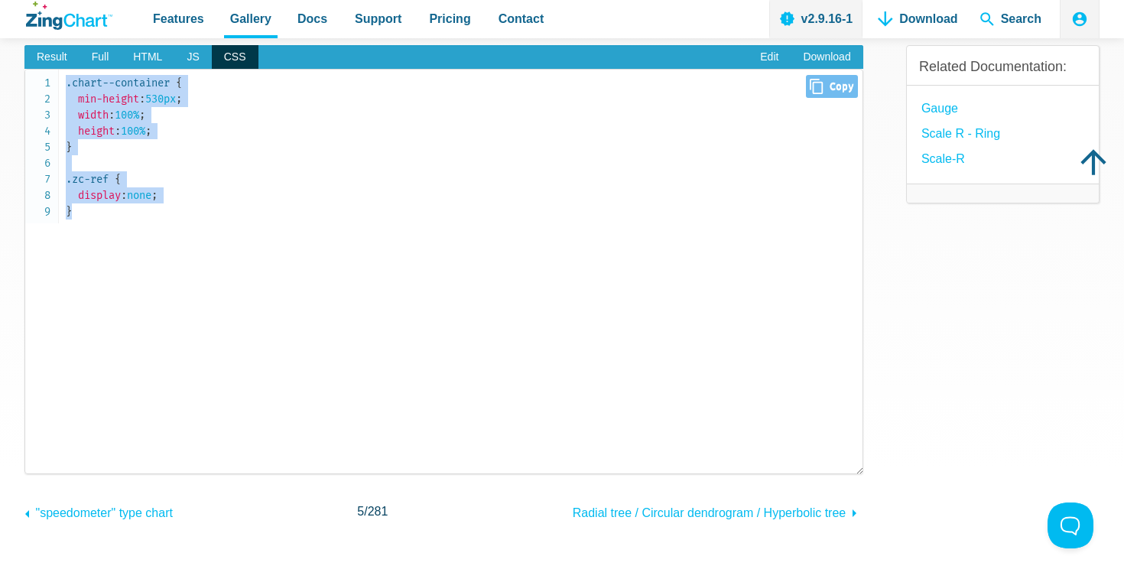
drag, startPoint x: 77, startPoint y: 215, endPoint x: 66, endPoint y: 85, distance: 130.5
click at [66, 85] on code ".chart--container { min-height : 530px ; width : 100% ; height : 100% ; } .zc-r…" at bounding box center [464, 147] width 797 height 145
copy code ".chart--container { min-height : 530px ; width : 100% ; height : 100% ; } .zc-r…"
click at [138, 54] on span "HTML" at bounding box center [148, 57] width 54 height 24
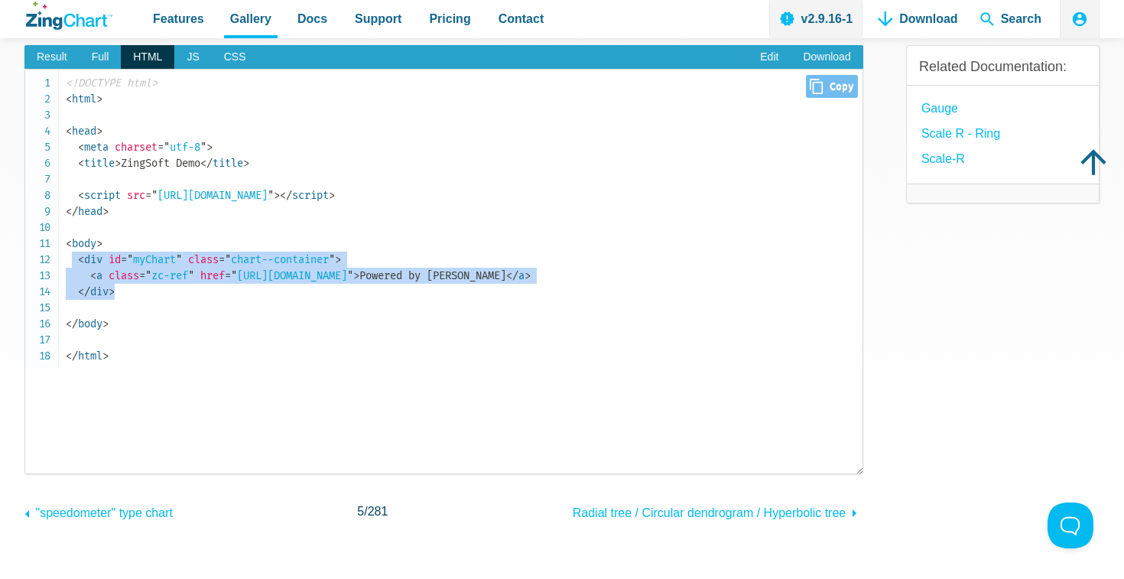
drag, startPoint x: 119, startPoint y: 291, endPoint x: 73, endPoint y: 258, distance: 56.5
click at [73, 258] on code "<!DOCTYPE html> < html > < head > < meta charset = " utf-8 " > < title > ZingSo…" at bounding box center [464, 219] width 797 height 289
copy code "< div id = " myChart " class = " chart--container " > < a class = " zc-ref " hr…"
click at [174, 15] on span "Features" at bounding box center [178, 18] width 51 height 21
click at [198, 53] on span "JS" at bounding box center [192, 57] width 37 height 24
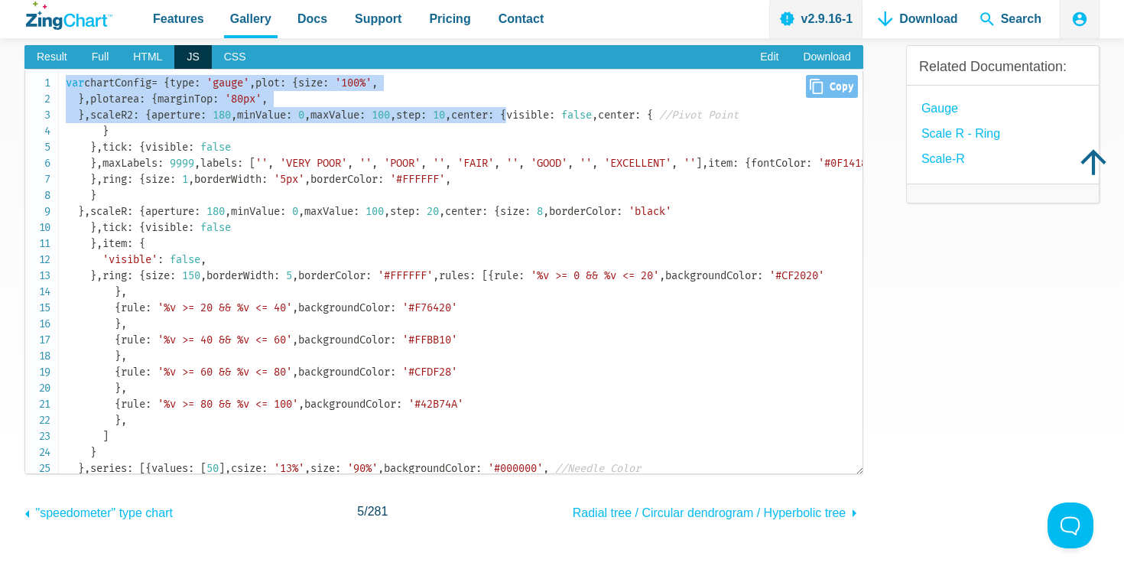
drag, startPoint x: 66, startPoint y: 81, endPoint x: 219, endPoint y: 288, distance: 257.6
click at [219, 288] on code "var chartConfig = { type : 'gauge' , plot : { size : '100%' , } , plotarea : { …" at bounding box center [464, 300] width 797 height 450
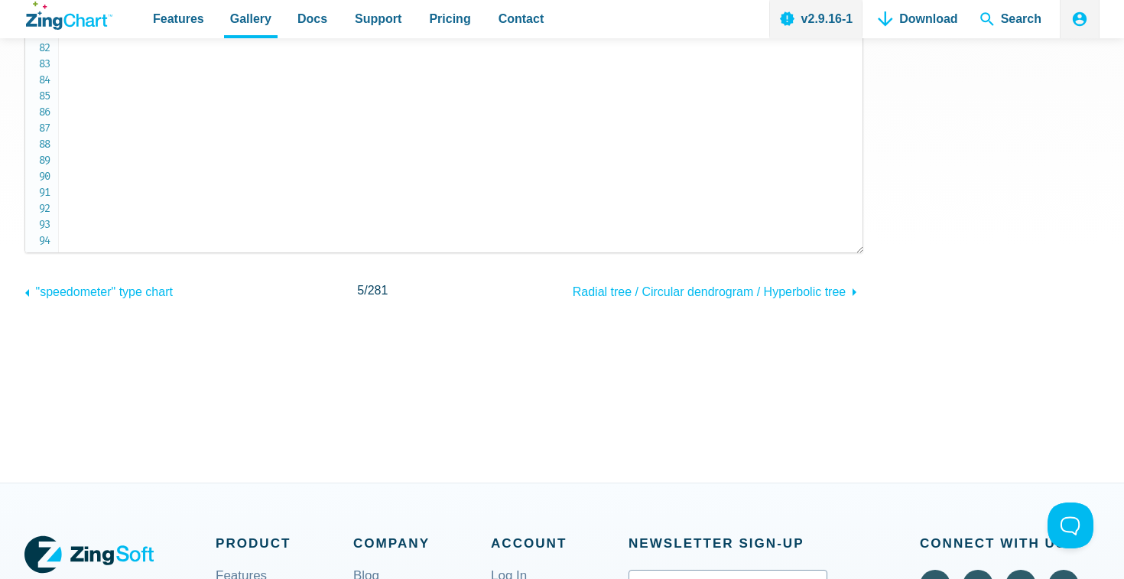
scroll to position [397, 0]
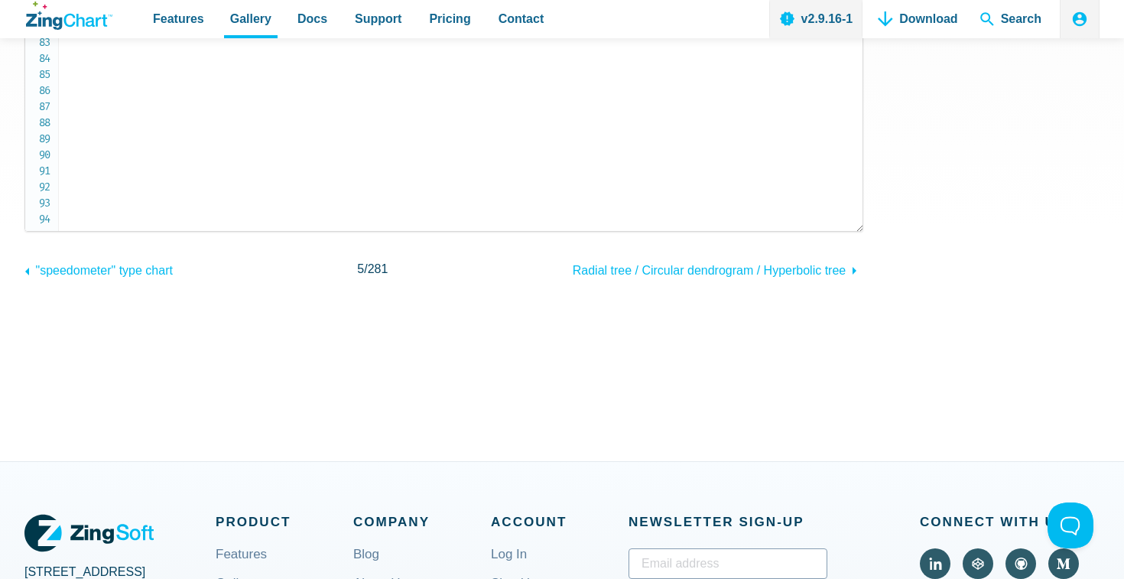
copy code "var chartConfig = { type : 'gauge' , plot : { size : '100%' , } , plotarea : { …"
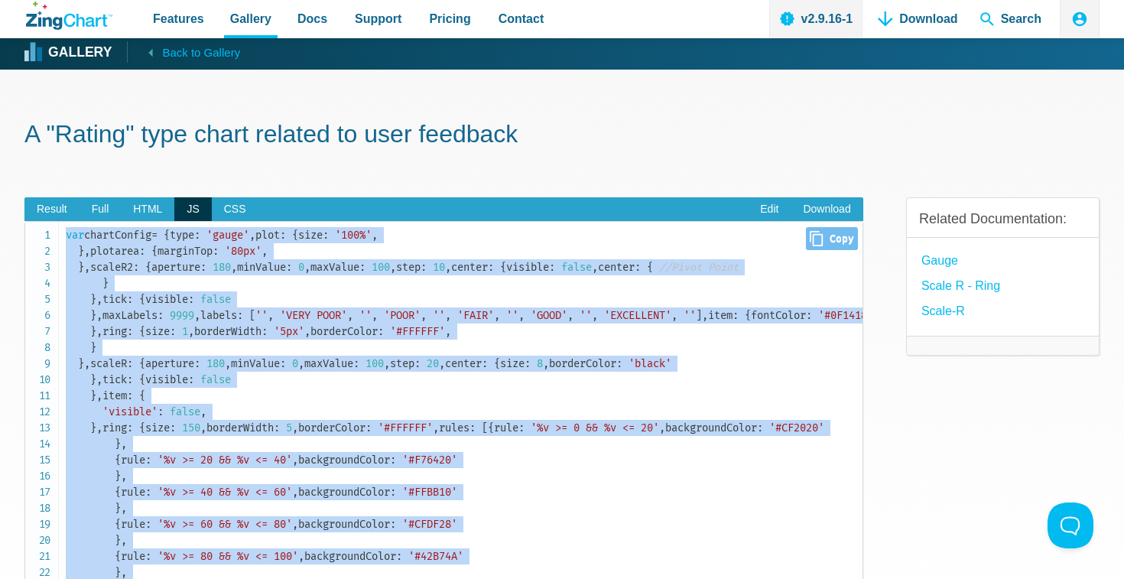
scroll to position [0, 0]
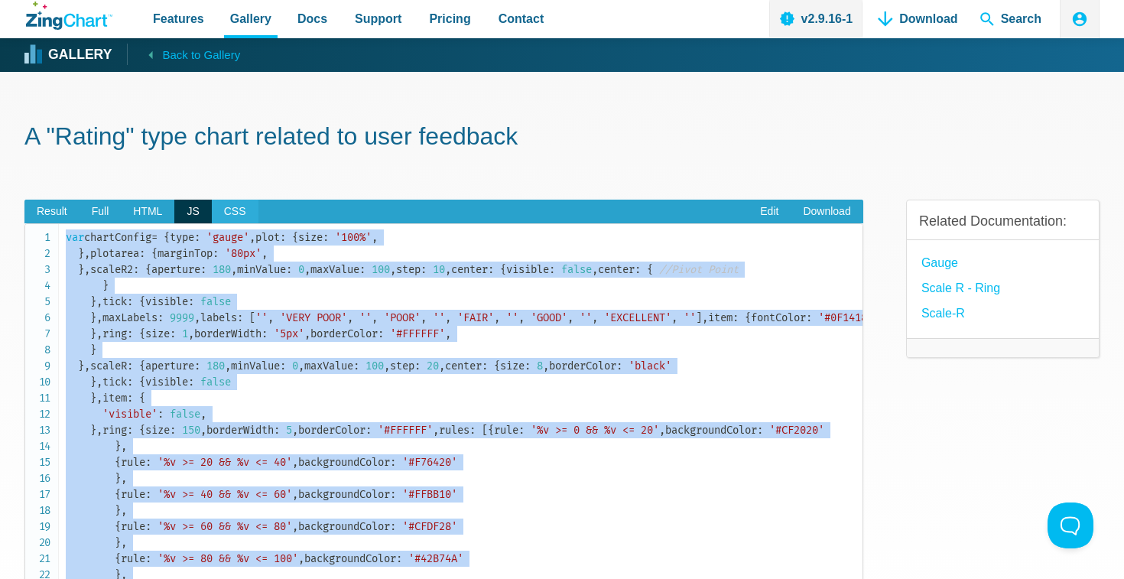
click at [237, 206] on span "CSS" at bounding box center [235, 212] width 47 height 24
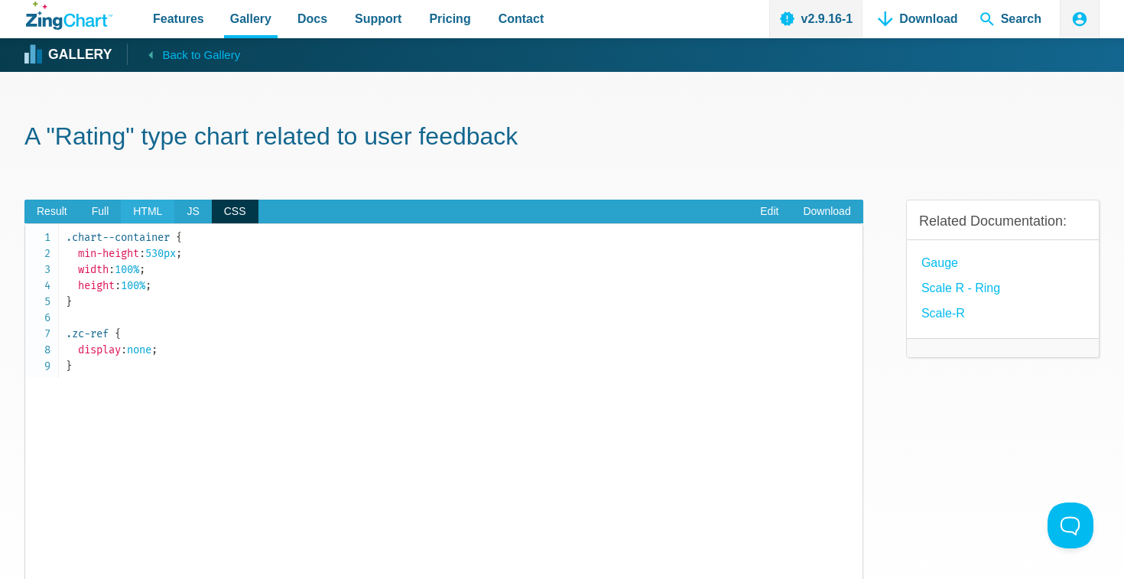
click at [149, 212] on span "HTML" at bounding box center [148, 212] width 54 height 24
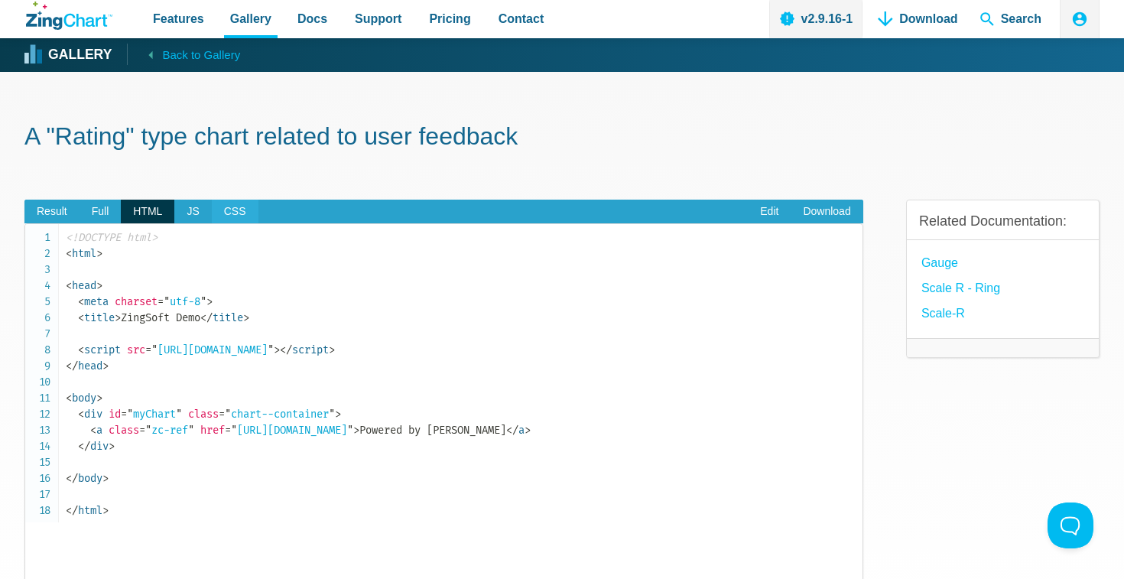
click at [229, 213] on span "CSS" at bounding box center [235, 212] width 47 height 24
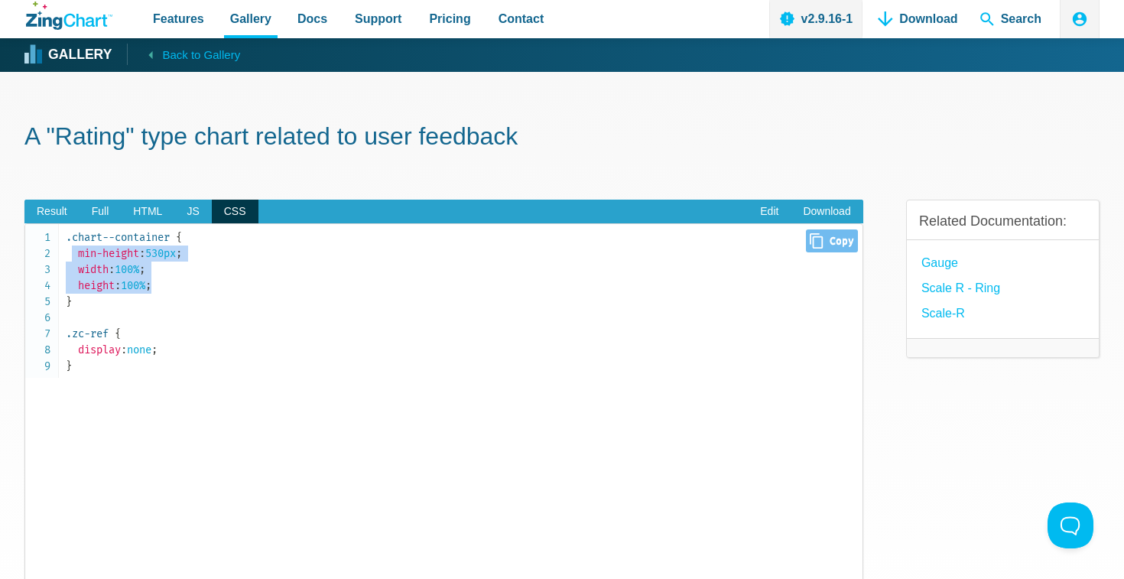
drag, startPoint x: 163, startPoint y: 286, endPoint x: 75, endPoint y: 255, distance: 93.1
click at [75, 255] on code ".chart--container { min-height : 530px ; width : 100% ; height : 100% ; } .zc-r…" at bounding box center [464, 301] width 797 height 145
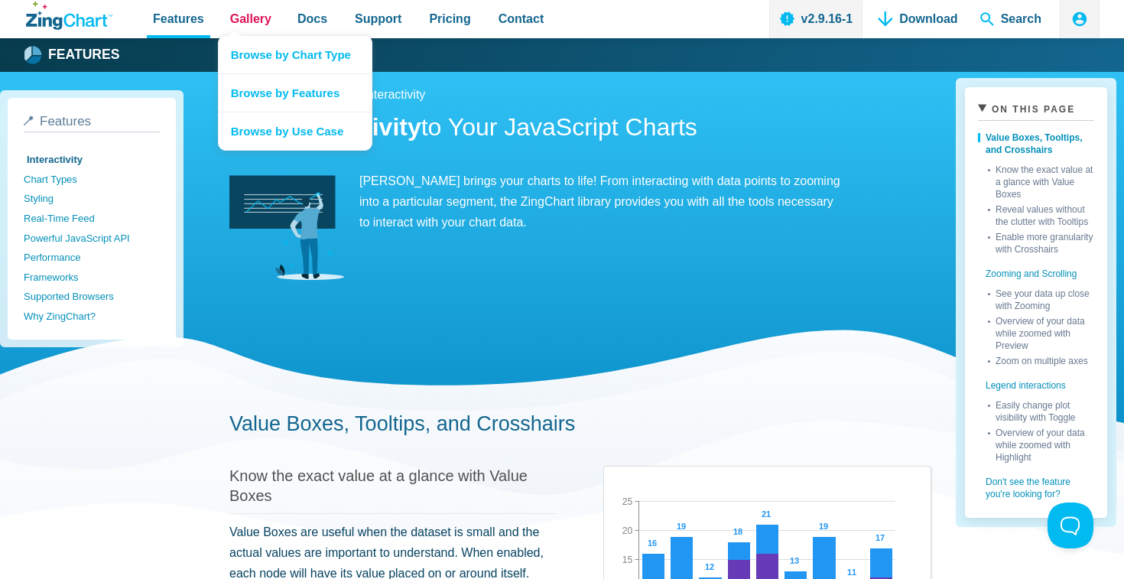
click at [246, 17] on span "Gallery" at bounding box center [250, 18] width 41 height 21
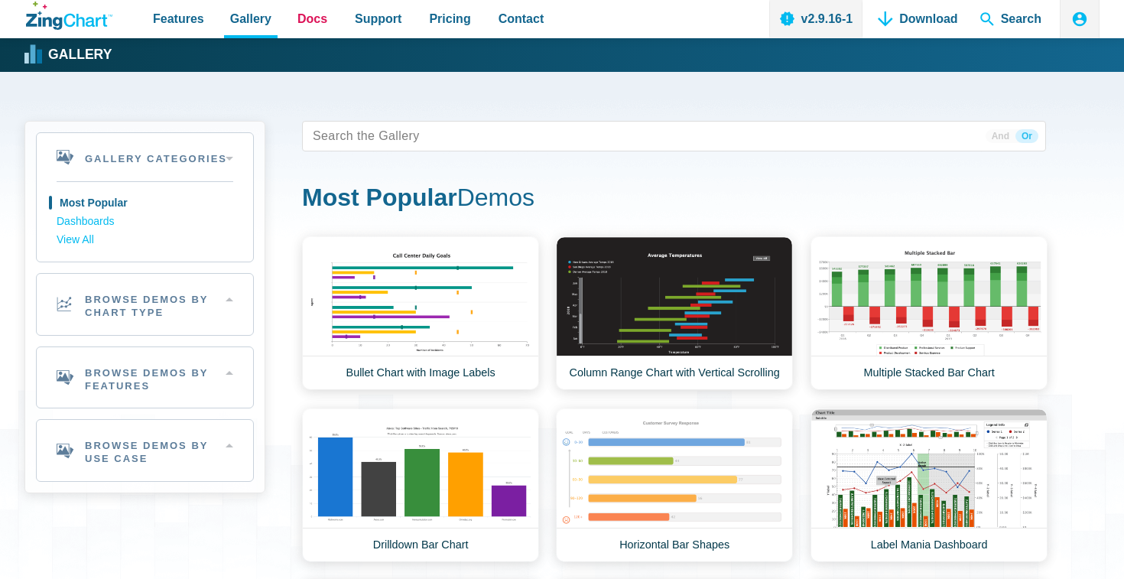
click at [320, 15] on span "Docs" at bounding box center [312, 18] width 30 height 21
